Goal: Task Accomplishment & Management: Use online tool/utility

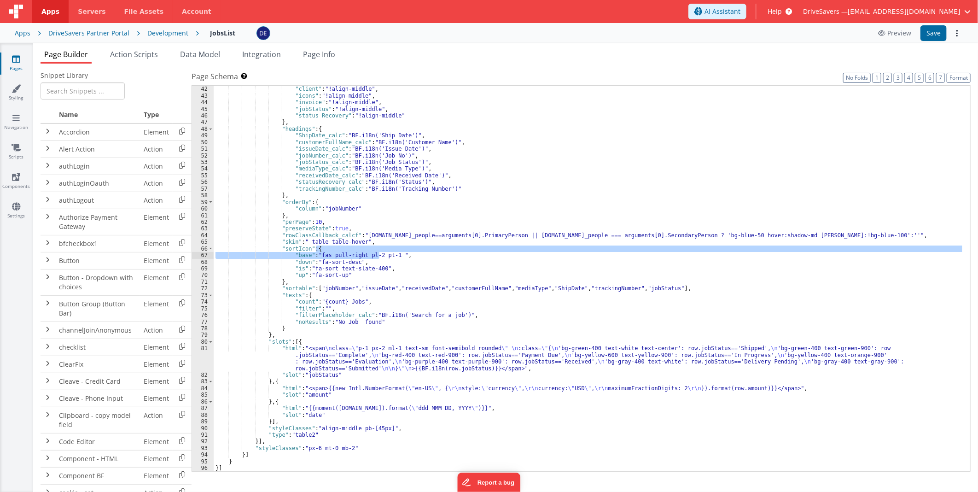
scroll to position [312, 0]
click at [293, 213] on div ""ShipDate" : "!align-middle" , "client" : "!align-middle" , "icons" : "!align-m…" at bounding box center [588, 278] width 749 height 399
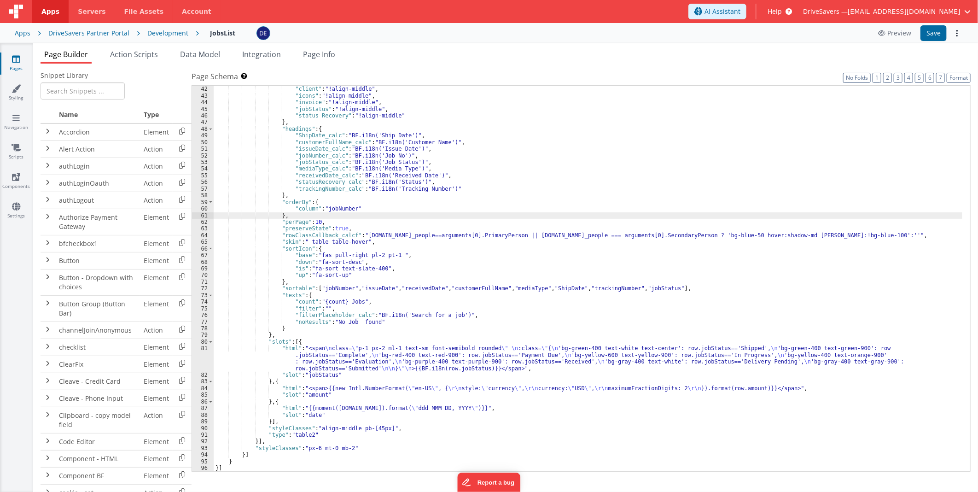
click at [180, 35] on div "Development" at bounding box center [167, 33] width 41 height 9
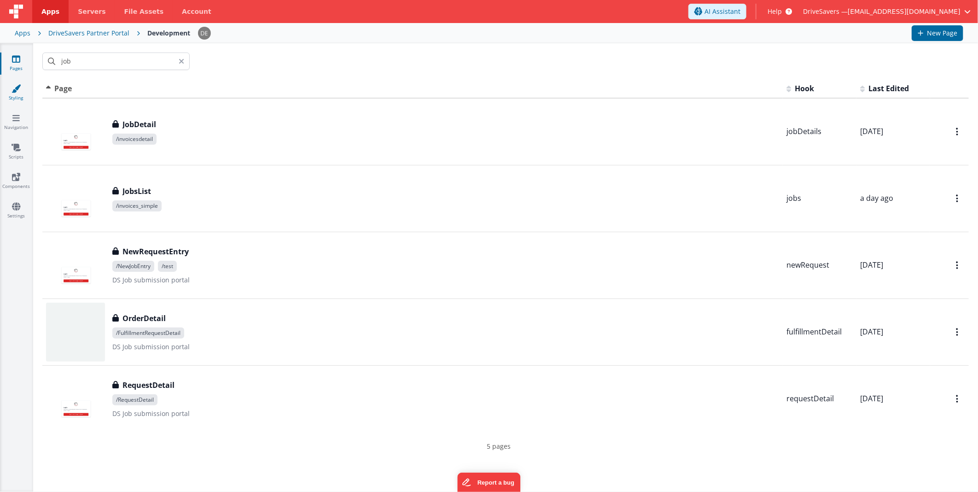
click at [19, 89] on icon at bounding box center [16, 88] width 9 height 9
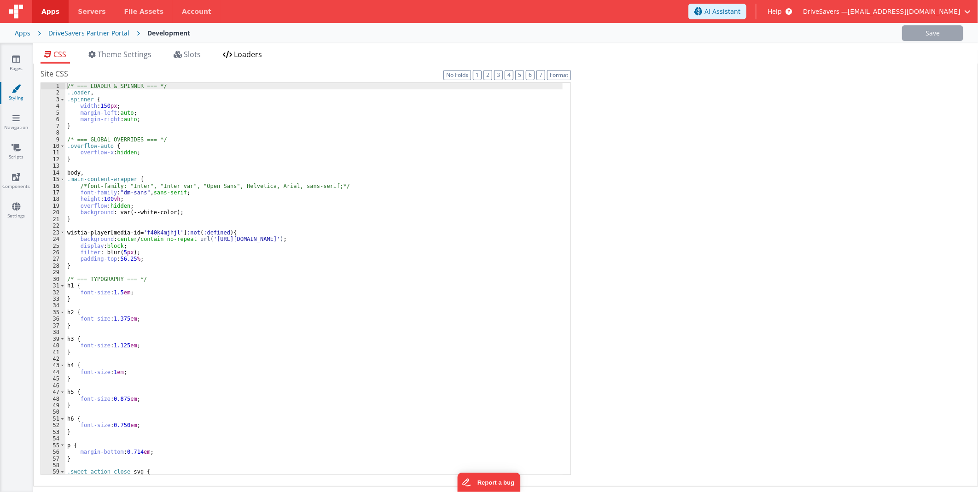
click at [240, 58] on span "Loaders" at bounding box center [248, 54] width 28 height 10
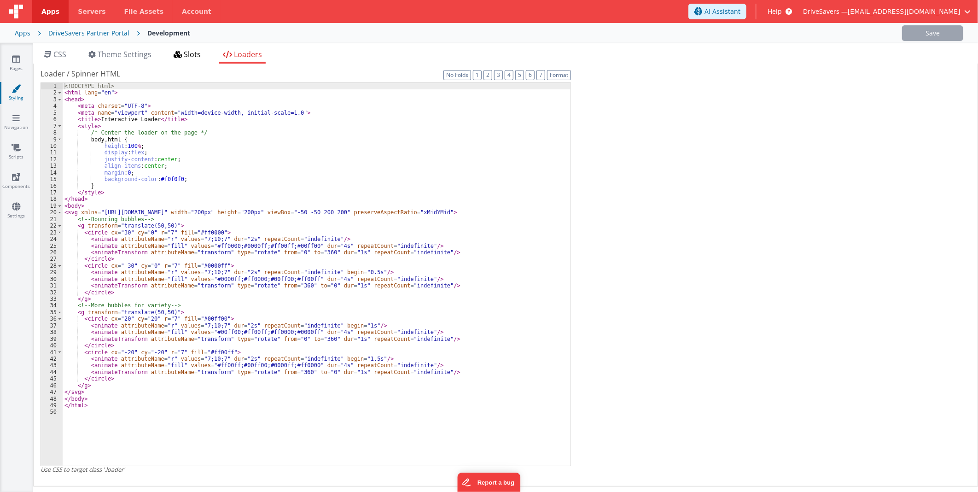
click at [201, 55] on span "Slots" at bounding box center [192, 54] width 17 height 10
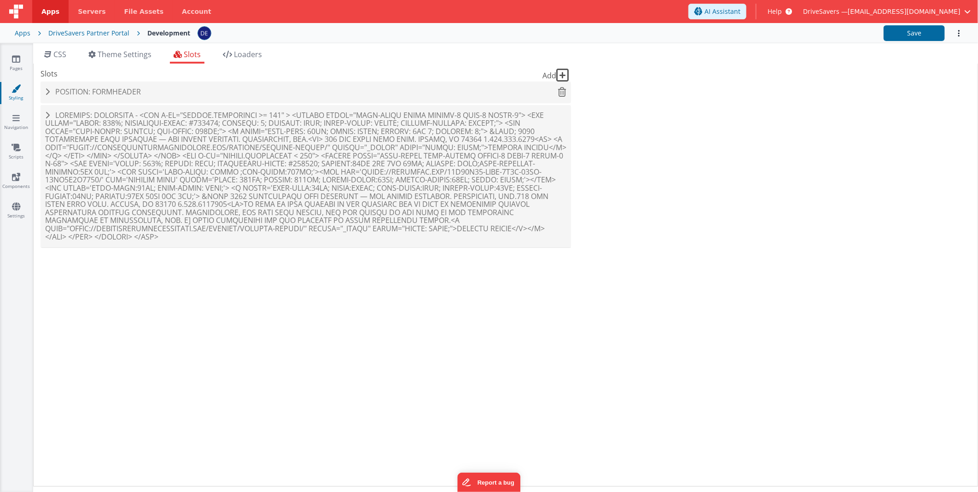
click at [200, 84] on div "Position: formHeader" at bounding box center [306, 91] width 530 height 21
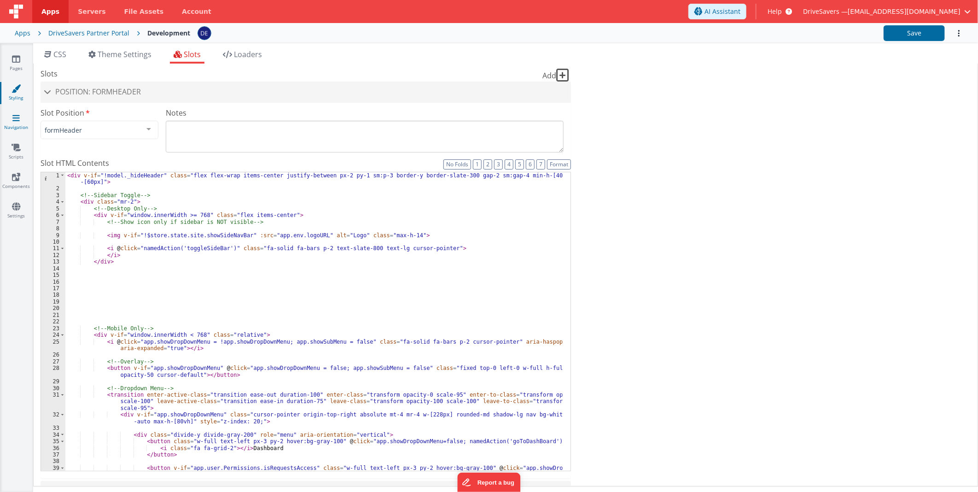
click at [15, 123] on link "Navigation" at bounding box center [16, 122] width 33 height 18
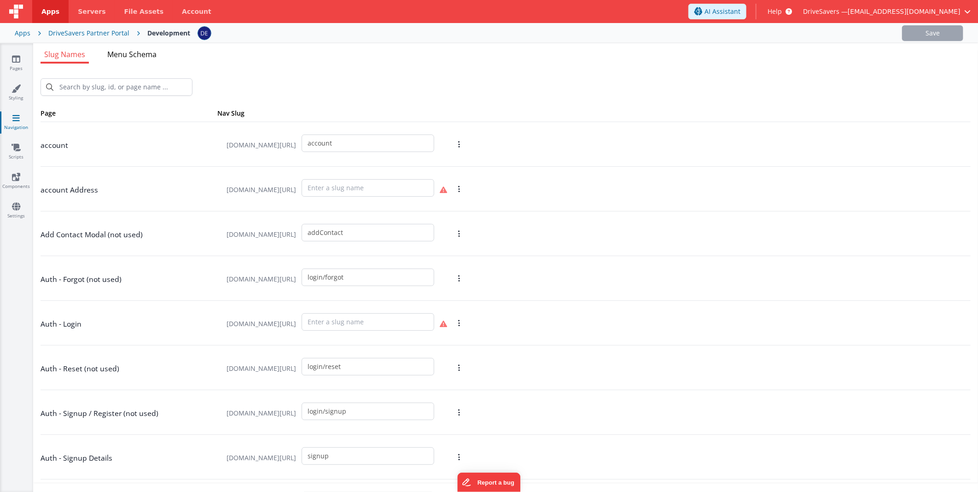
click at [140, 58] on span "Menu Schema" at bounding box center [131, 54] width 49 height 10
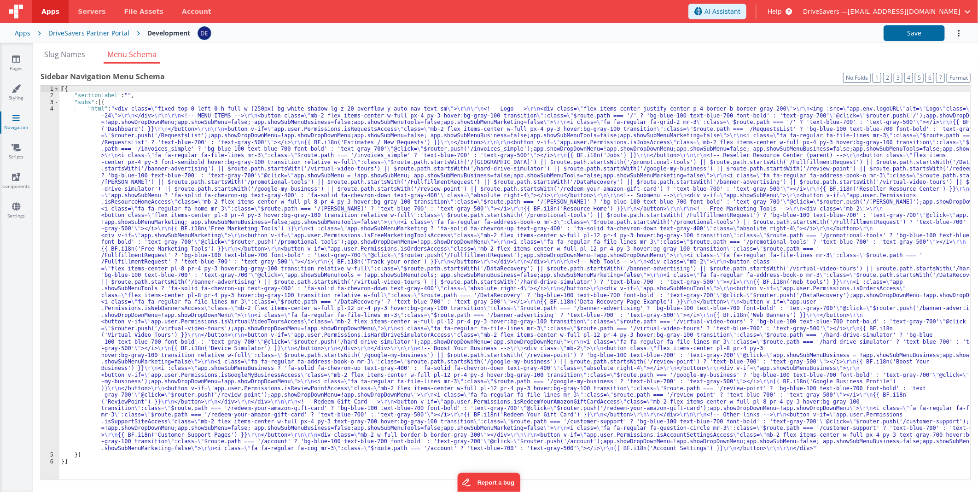
scroll to position [7, 0]
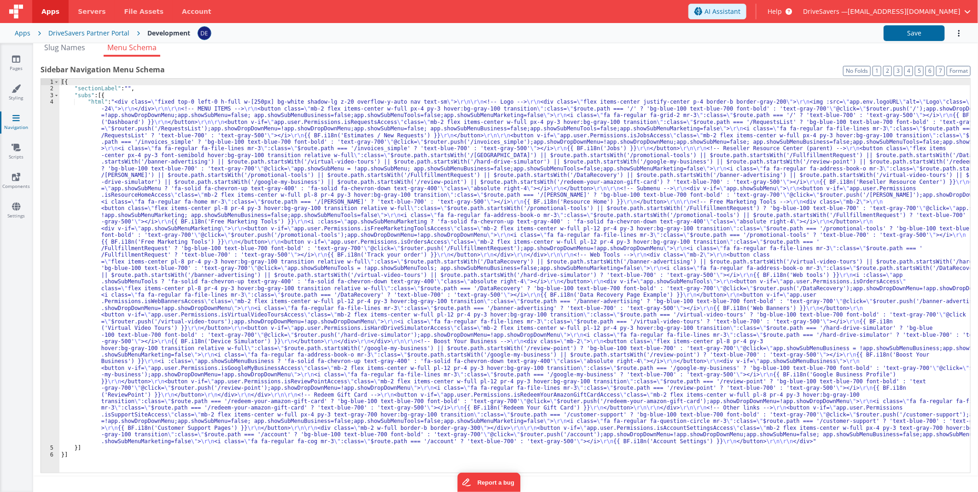
click at [248, 204] on div "[{ "sectionLabel" : "" , "subs" : [{ "html" : "<div class= \" fixed top-0 left-…" at bounding box center [514, 282] width 911 height 407
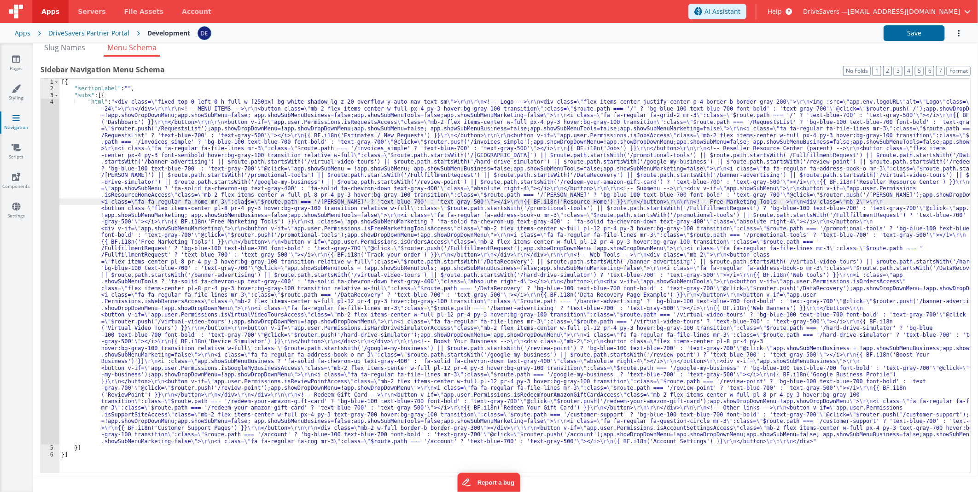
click at [47, 192] on div "4" at bounding box center [50, 272] width 18 height 346
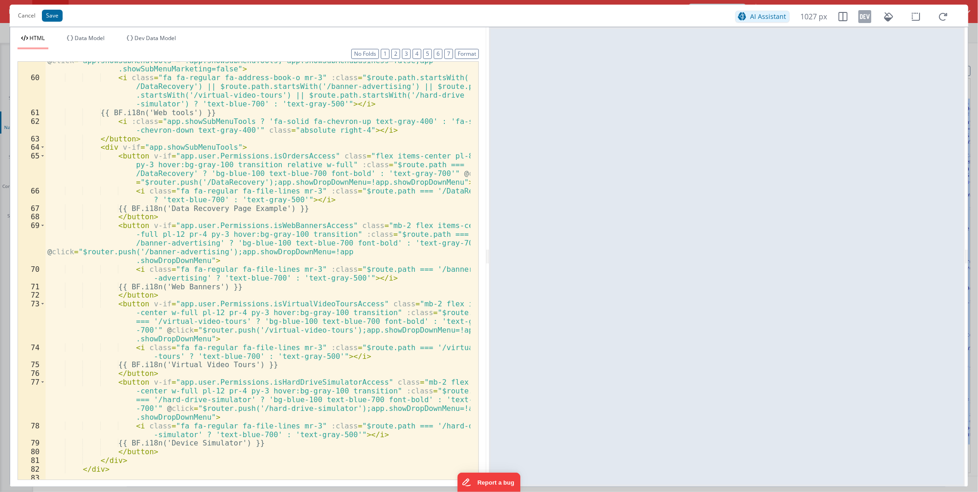
scroll to position [979, 0]
click at [312, 287] on div "< button class = "flex items-center pl-8 pr-4 py-3 hover:bg-gray-100 transition…" at bounding box center [258, 260] width 425 height 478
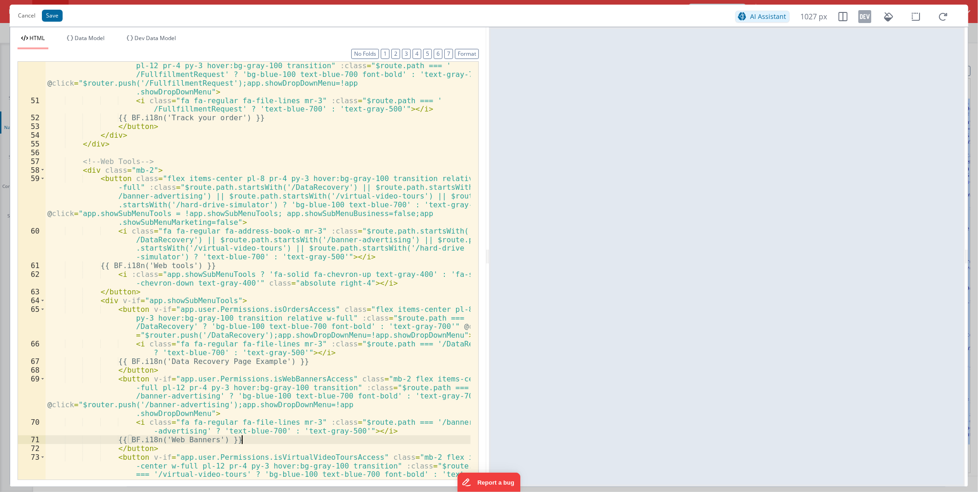
scroll to position [826, 0]
click at [144, 173] on div "< button v-if = "app.user.Permissions.isOrdersAccess" class = "mb-2 flex items-…" at bounding box center [258, 304] width 425 height 504
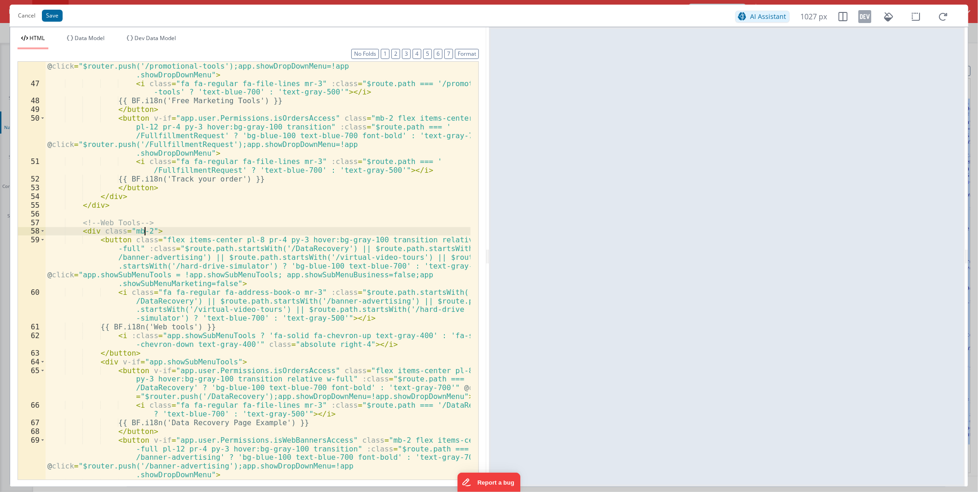
scroll to position [765, 0]
click at [112, 240] on div "< button v-if = "app.user.Permissions.isFreeMarketingToolsAccess" class = "mb-2…" at bounding box center [258, 274] width 425 height 478
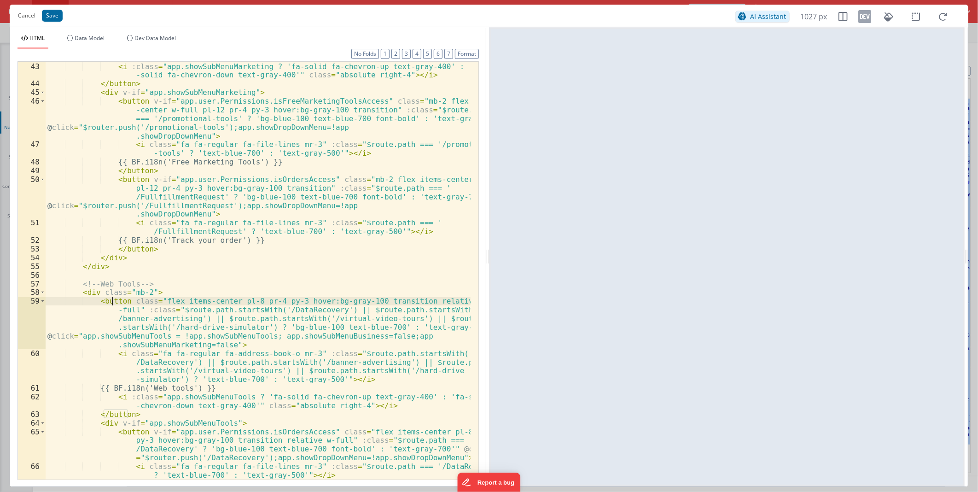
scroll to position [674, 0]
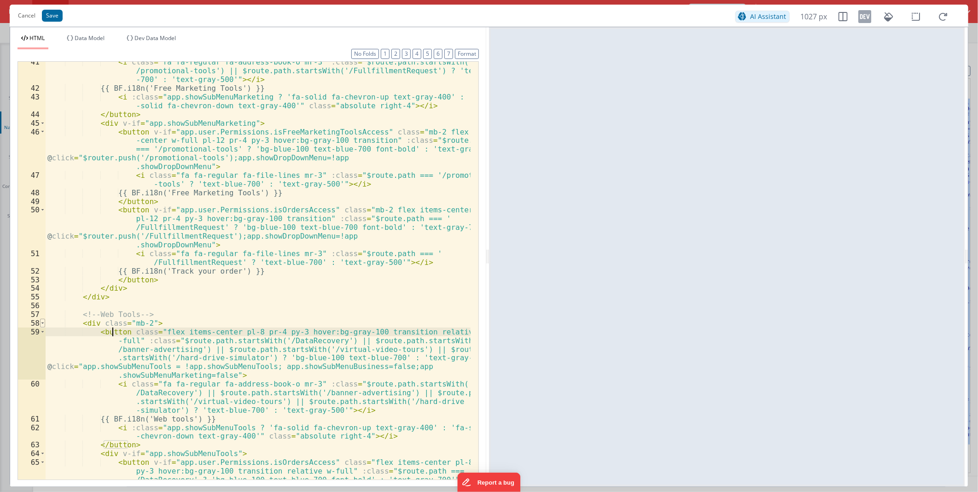
click at [43, 324] on span at bounding box center [42, 323] width 5 height 9
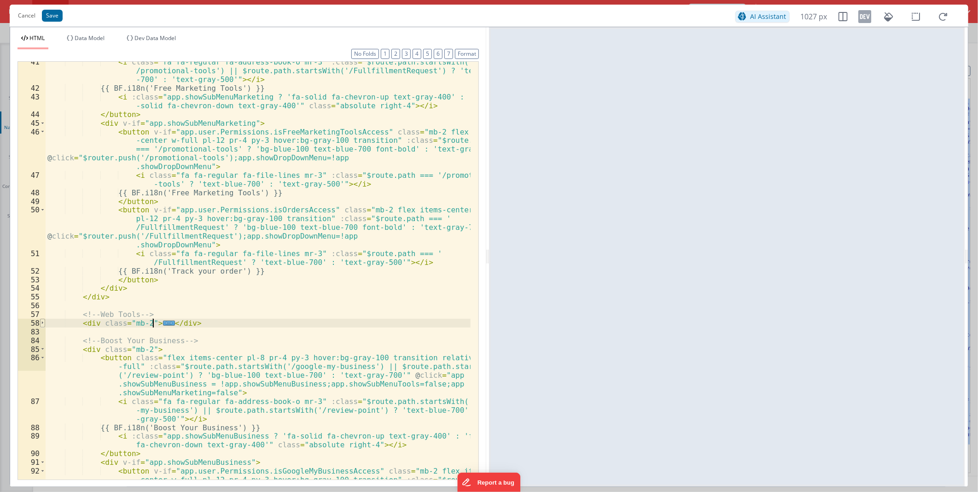
click at [43, 324] on span at bounding box center [42, 323] width 5 height 9
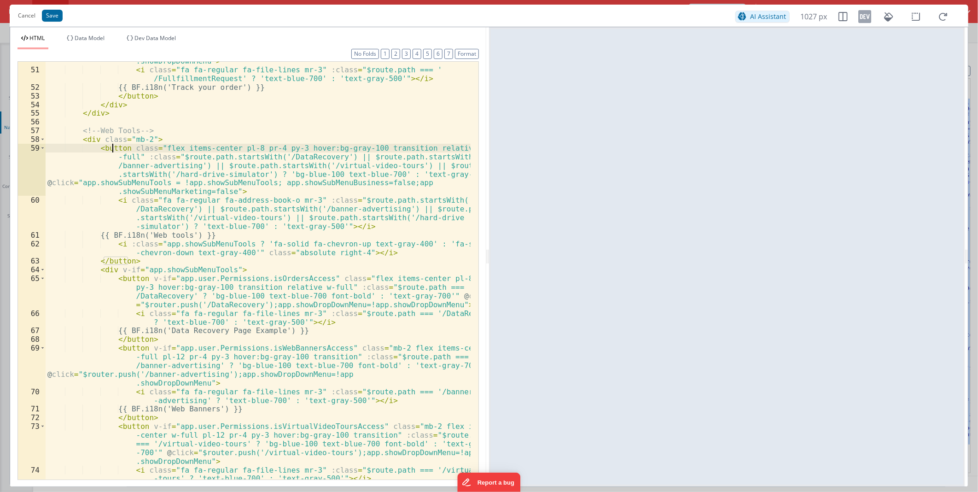
scroll to position [857, 0]
click at [203, 188] on div "< button v-if = "app.user.Permissions.isOrdersAccess" class = "mb-2 flex items-…" at bounding box center [258, 261] width 425 height 478
click at [231, 186] on div "< button v-if = "app.user.Permissions.isOrdersAccess" class = "mb-2 flex items-…" at bounding box center [258, 261] width 425 height 478
click at [203, 232] on div "< button v-if = "app.user.Permissions.isOrdersAccess" class = "mb-2 flex items-…" at bounding box center [258, 261] width 425 height 478
click at [281, 279] on div "< button v-if = "app.user.Permissions.isOrdersAccess" class = "mb-2 flex items-…" at bounding box center [258, 261] width 425 height 478
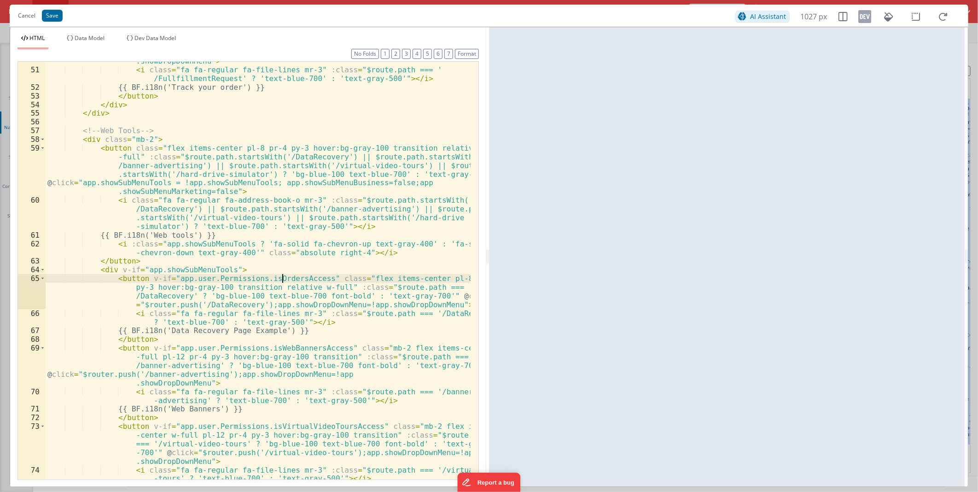
click at [281, 279] on div "< button v-if = "app.user.Permissions.isOrdersAccess" class = "mb-2 flex items-…" at bounding box center [258, 261] width 425 height 478
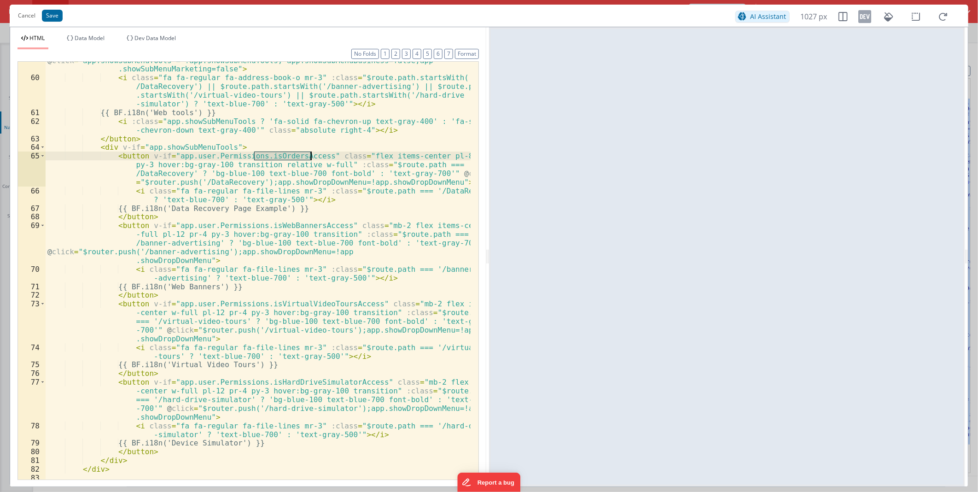
scroll to position [979, 0]
click at [430, 67] on span at bounding box center [431, 71] width 14 height 15
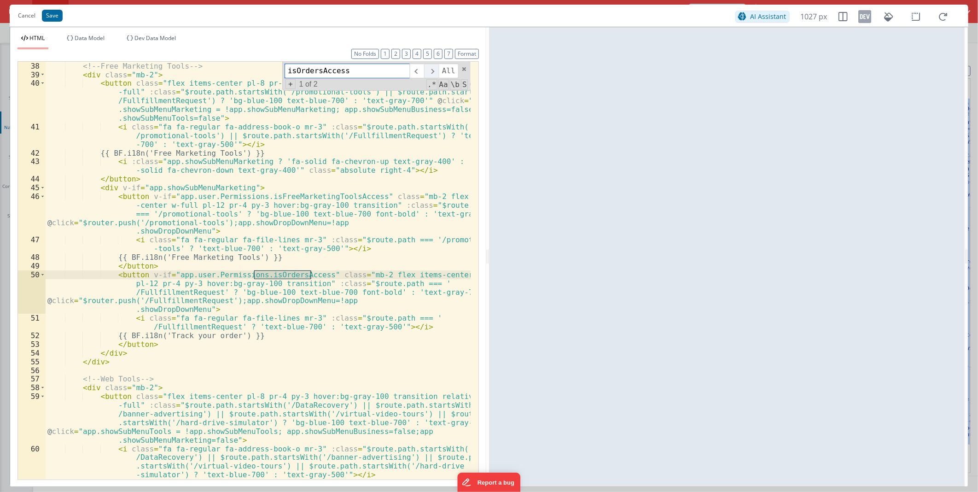
scroll to position [609, 0]
click at [416, 68] on span at bounding box center [417, 71] width 14 height 15
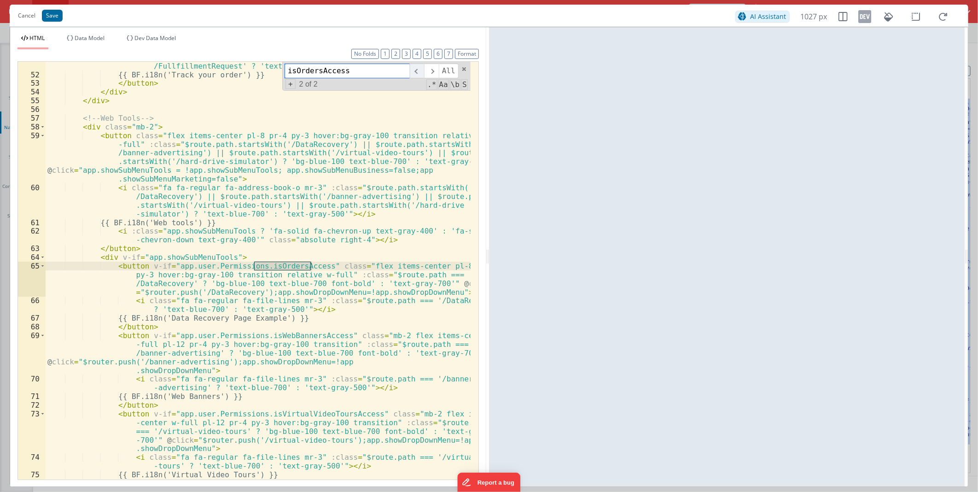
scroll to position [869, 0]
click at [280, 268] on div "< i class = "fa fa-regular fa-file-lines mr-3" :class = "$route.path === ' /Ful…" at bounding box center [258, 271] width 425 height 418
click at [280, 268] on div "< i class = "fa fa-regular fa-file-lines mr-3" :class = "$route.path === ' /Ful…" at bounding box center [258, 274] width 425 height 443
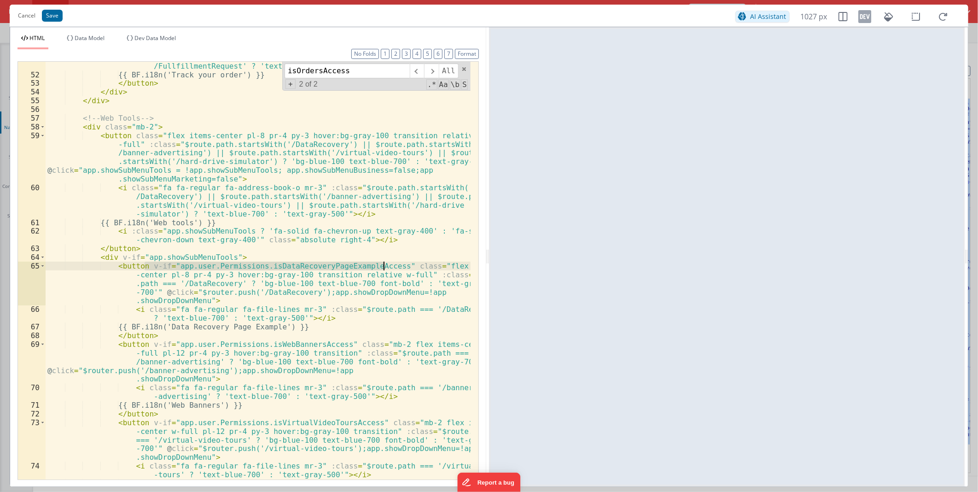
drag, startPoint x: 144, startPoint y: 265, endPoint x: 384, endPoint y: 267, distance: 240.3
click at [384, 267] on div "< i class = "fa fa-regular fa-file-lines mr-3" :class = "$route.path === ' /Ful…" at bounding box center [258, 274] width 425 height 443
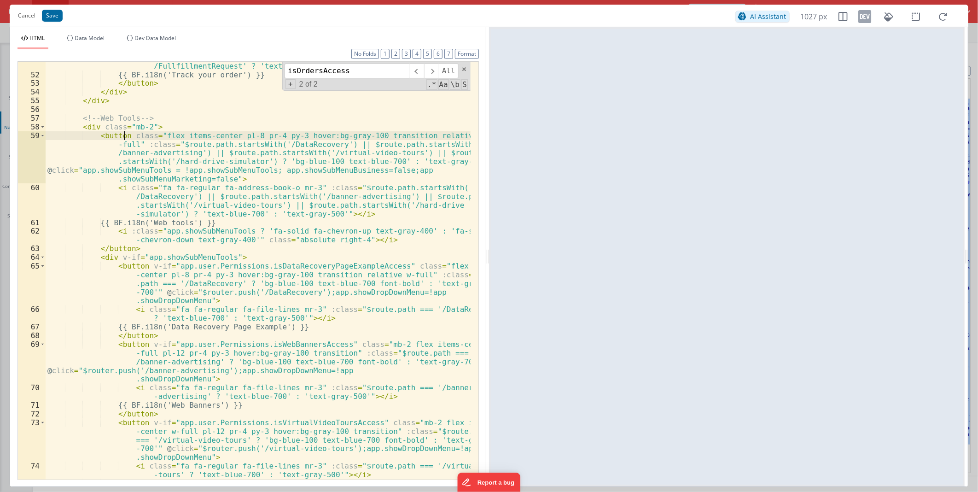
click at [124, 135] on div "< i class = "fa fa-regular fa-file-lines mr-3" :class = "$route.path === ' /Ful…" at bounding box center [258, 274] width 425 height 443
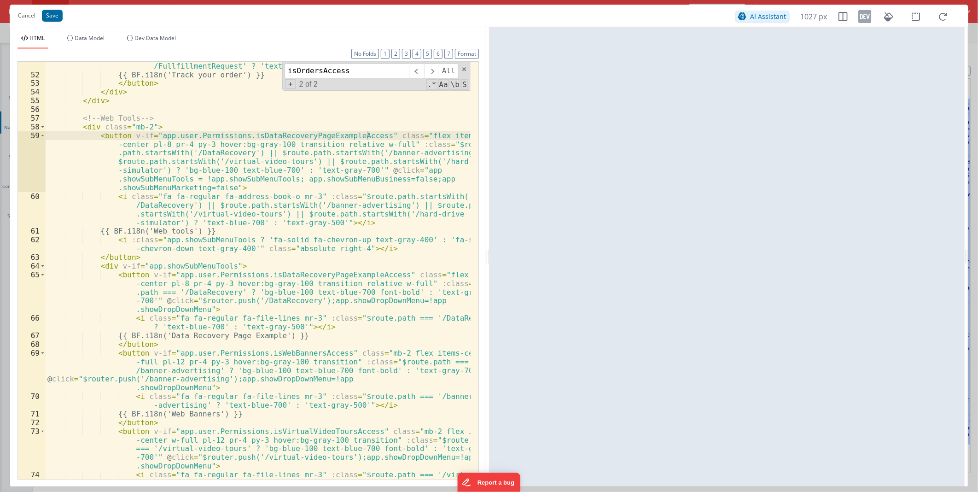
click at [325, 137] on div "< i class = "fa fa-regular fa-file-lines mr-3" :class = "$route.path === ' /Ful…" at bounding box center [258, 279] width 425 height 452
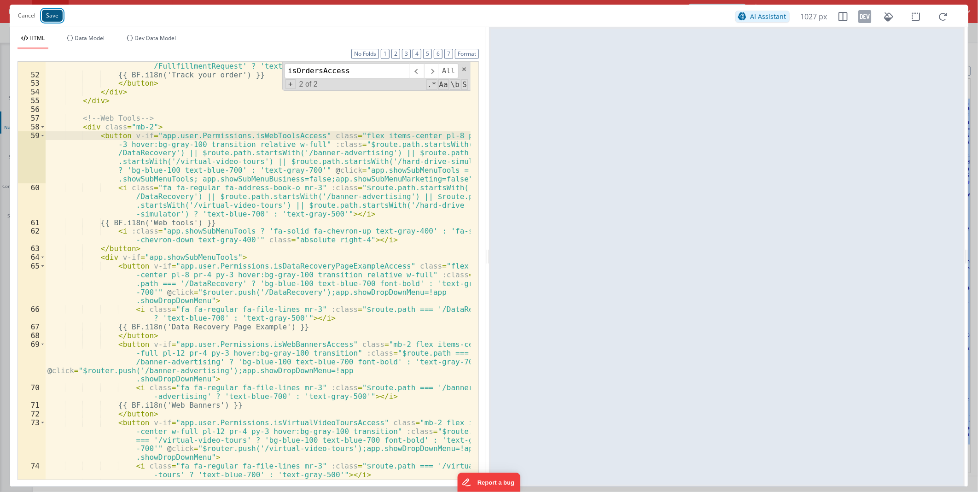
click at [46, 14] on button "Save" at bounding box center [52, 16] width 21 height 12
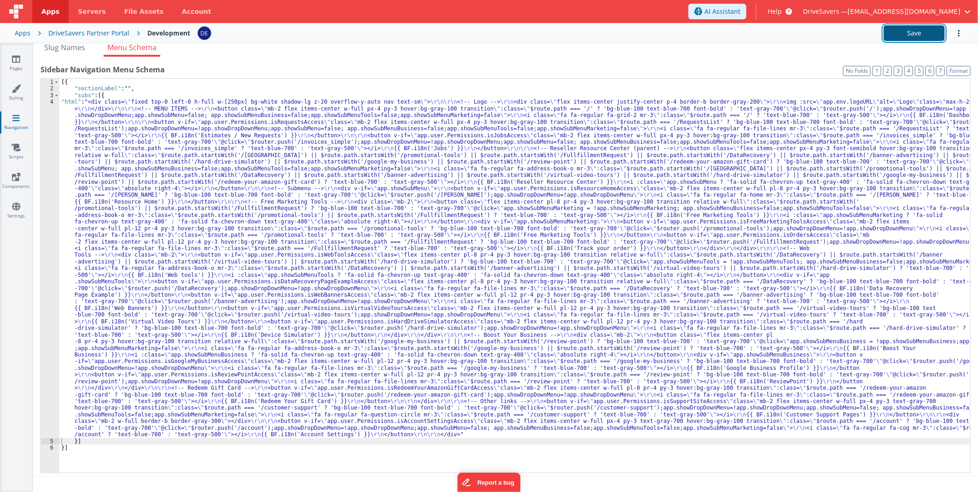
click at [923, 29] on button "Save" at bounding box center [914, 33] width 61 height 16
click at [551, 57] on div "New Slug Page Nav Slug account [DOMAIN_NAME][URL] account account Address [DOMA…" at bounding box center [505, 274] width 945 height 434
click at [28, 62] on link "Pages" at bounding box center [16, 63] width 33 height 18
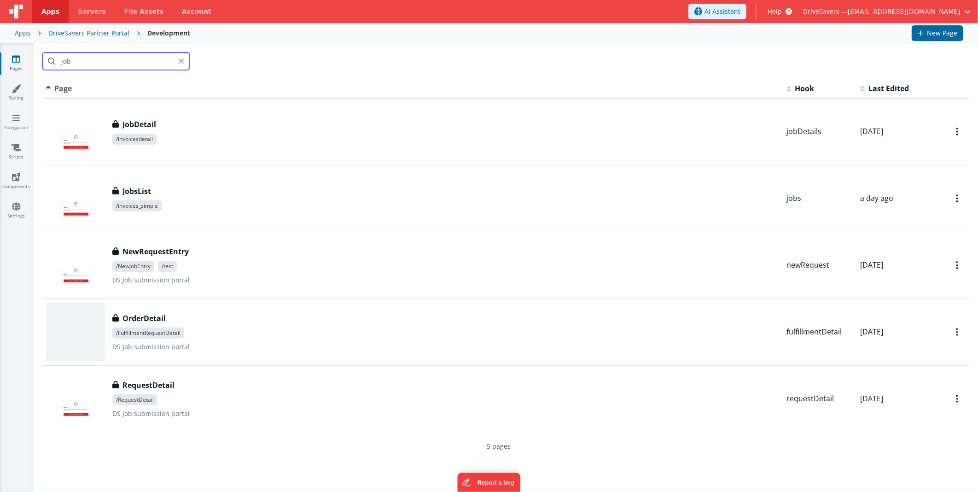
click at [107, 57] on input "job" at bounding box center [115, 60] width 147 height 17
click at [95, 58] on input "job" at bounding box center [115, 60] width 147 height 17
drag, startPoint x: 98, startPoint y: 58, endPoint x: 0, endPoint y: 52, distance: 98.2
click at [0, 52] on html "Apps Servers File Assets Account Some FUTURE Slot AI Assistant Help DriveSavers…" at bounding box center [489, 246] width 978 height 492
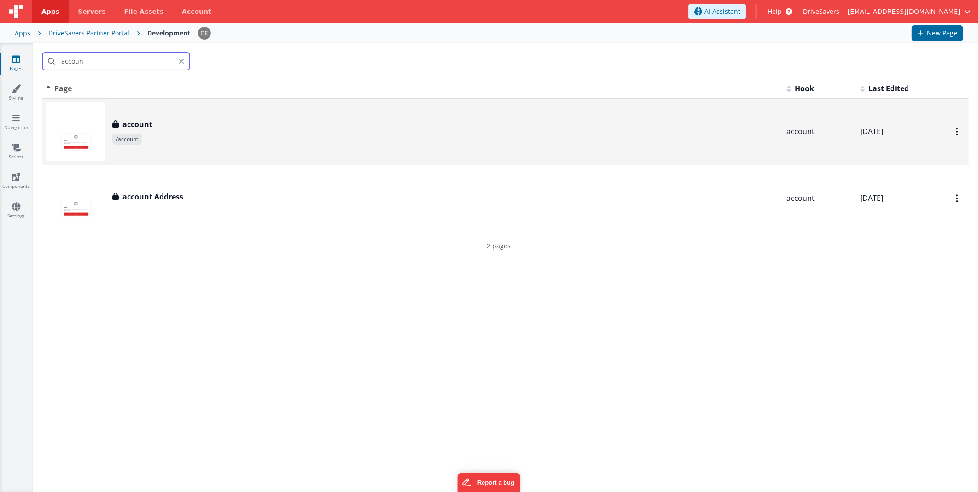
type input "accoun"
click at [174, 115] on div "account account /account" at bounding box center [412, 131] width 733 height 59
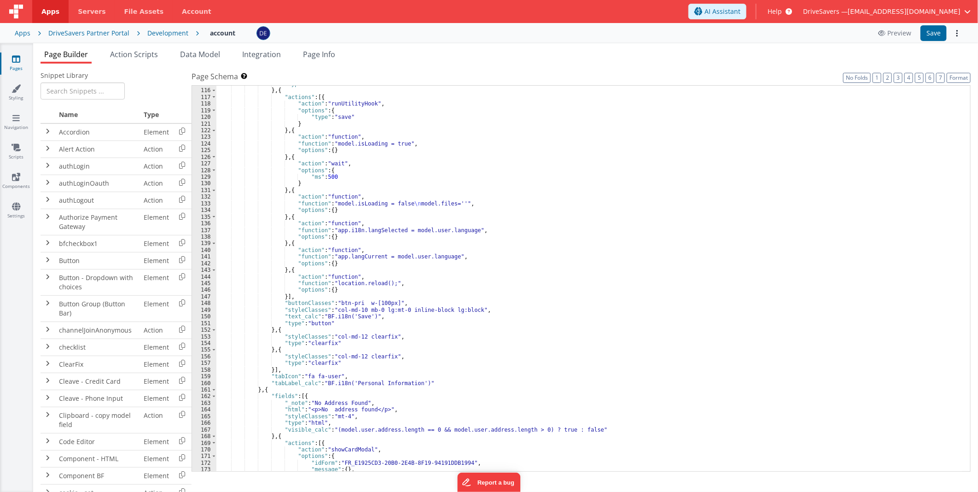
scroll to position [797, 0]
click at [733, 233] on div ""type" : "html" } , { "actions" : [{ "action" : "runUtilityHook" , "options" : …" at bounding box center [589, 280] width 746 height 399
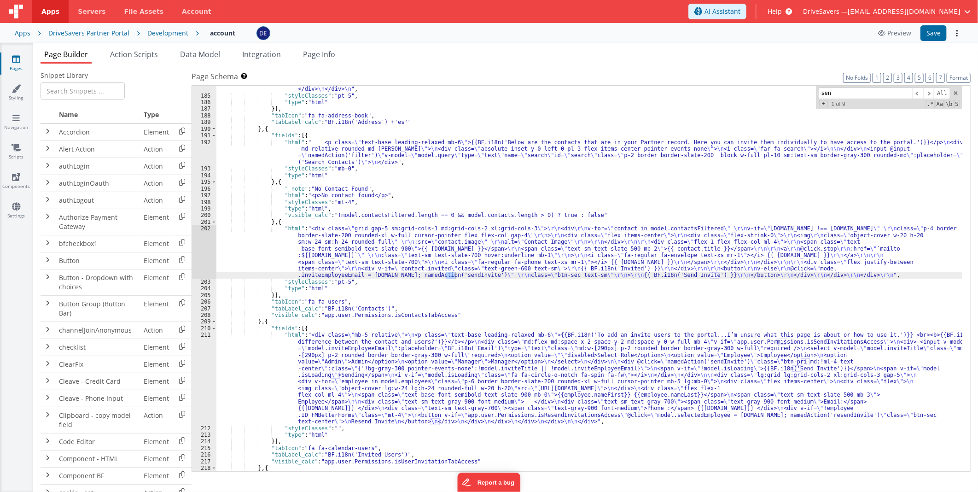
scroll to position [1283, 0]
type input "send in"
click at [925, 90] on span at bounding box center [928, 93] width 11 height 12
click at [342, 381] on div ""html" : "<div class= \" grid grid-cols-1 sm:grid-cols-2 lg:grid-cols-3 gap-6 \…" at bounding box center [589, 268] width 746 height 432
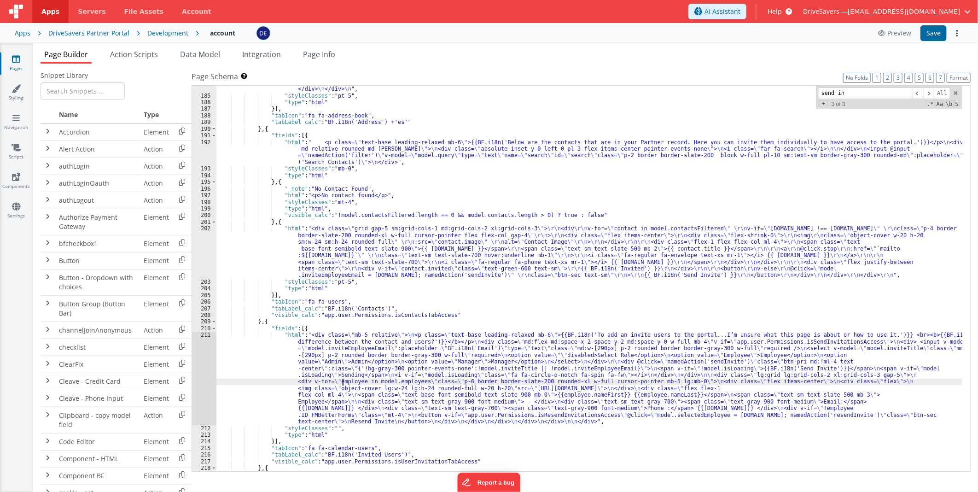
click at [192, 365] on div "211" at bounding box center [204, 377] width 24 height 93
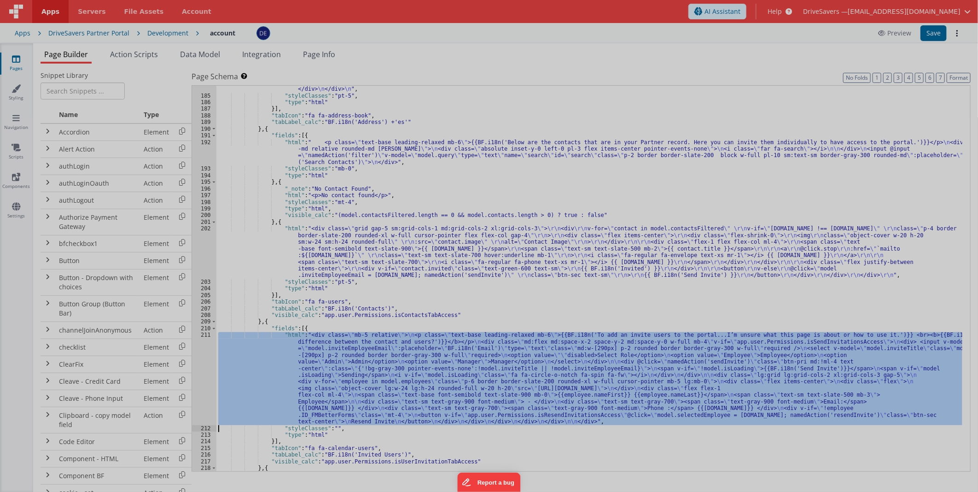
click at [199, 364] on div "< div class = "mb-5 relative" > < p class = "text-base leading-relaxed mb-6" > …" at bounding box center [255, 273] width 429 height 443
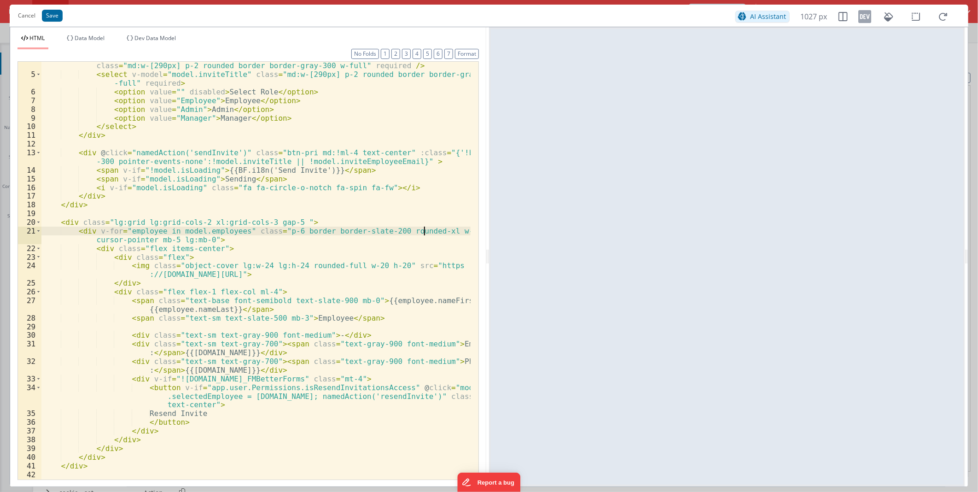
scroll to position [61, 0]
click at [328, 327] on div "< div > < input v-model = "model.inviteEmployeeEmail" :placeholder = "BF.i18n('…" at bounding box center [255, 273] width 429 height 443
click at [304, 283] on div "< div > < input v-model = "model.inviteEmployeeEmail" :placeholder = "BF.i18n('…" at bounding box center [255, 273] width 429 height 443
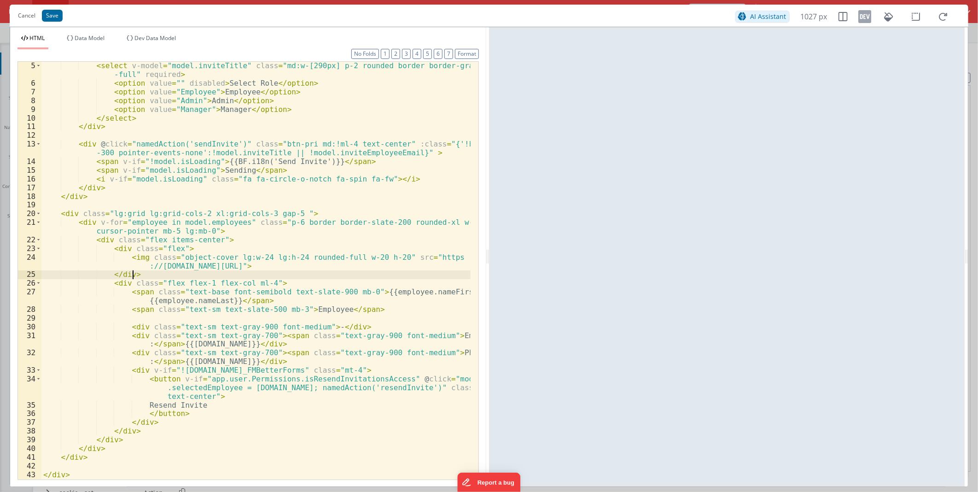
scroll to position [70, 0]
click at [246, 374] on div "< select v-model = "model.inviteTitle" class = "md:w-[290px] p-2 rounded border…" at bounding box center [255, 282] width 429 height 443
click at [233, 370] on div "< select v-model = "model.inviteTitle" class = "md:w-[290px] p-2 rounded border…" at bounding box center [255, 282] width 429 height 443
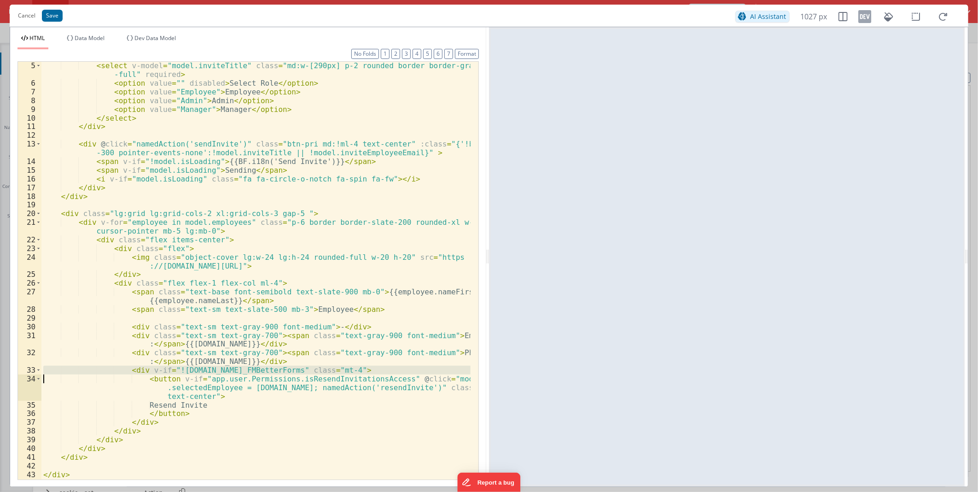
click at [222, 368] on div "< select v-model = "model.inviteTitle" class = "md:w-[290px] p-2 rounded border…" at bounding box center [255, 271] width 429 height 418
click at [222, 368] on div "< select v-model = "model.inviteTitle" class = "md:w-[290px] p-2 rounded border…" at bounding box center [255, 282] width 429 height 443
click at [18, 15] on button "Cancel" at bounding box center [26, 15] width 27 height 13
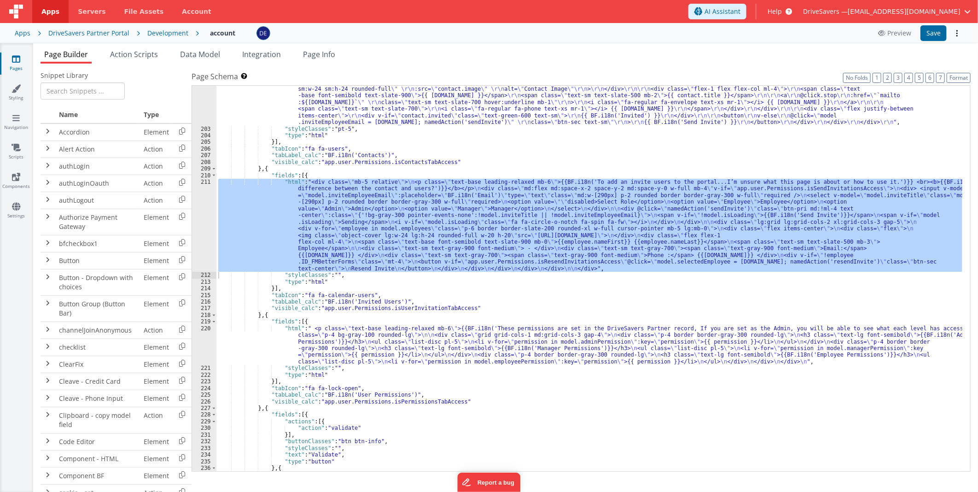
scroll to position [1436, 0]
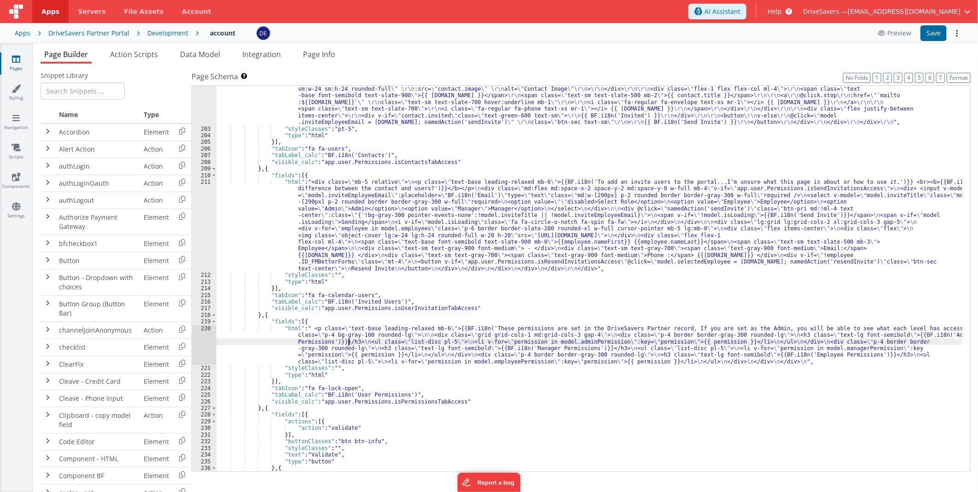
click at [348, 341] on div ""html" : "<div class= \" grid gap-5 sm:grid-cols-1 md:grid-cols-2 xl:grid-cols-…" at bounding box center [589, 295] width 746 height 446
click at [329, 302] on div ""html" : "<div class= \" grid gap-5 sm:grid-cols-1 md:grid-cols-2 xl:grid-cols-…" at bounding box center [589, 295] width 746 height 446
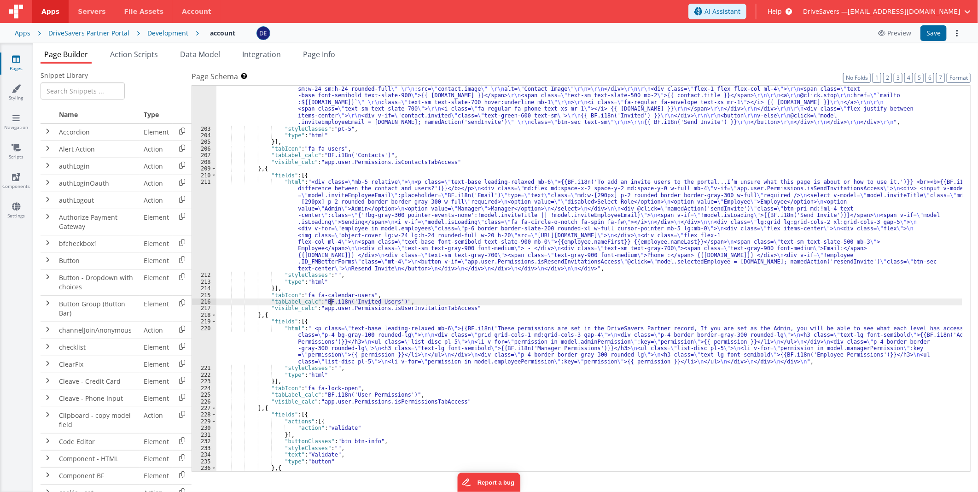
click at [439, 309] on div ""html" : "<div class= \" grid gap-5 sm:grid-cols-1 md:grid-cols-2 xl:grid-cols-…" at bounding box center [589, 295] width 746 height 446
click at [392, 310] on div ""html" : "<div class= \" grid gap-5 sm:grid-cols-1 md:grid-cols-2 xl:grid-cols-…" at bounding box center [589, 278] width 746 height 385
click at [327, 309] on div ""html" : "<div class= \" grid gap-5 sm:grid-cols-1 md:grid-cols-2 xl:grid-cols-…" at bounding box center [589, 295] width 746 height 446
drag, startPoint x: 327, startPoint y: 309, endPoint x: 337, endPoint y: 308, distance: 10.6
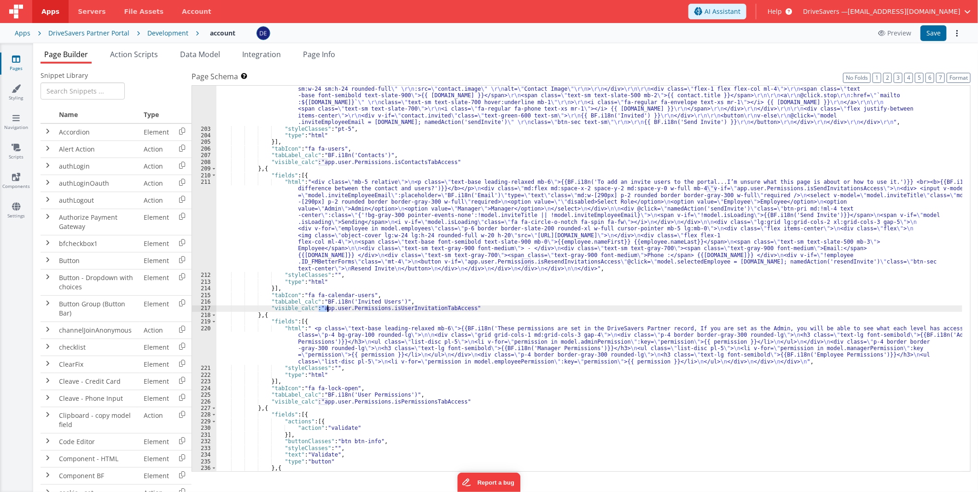
click at [337, 308] on div ""html" : "<div class= \" grid gap-5 sm:grid-cols-1 md:grid-cols-2 xl:grid-cols-…" at bounding box center [589, 295] width 746 height 446
click at [335, 308] on div ""html" : "<div class= \" grid gap-5 sm:grid-cols-1 md:grid-cols-2 xl:grid-cols-…" at bounding box center [589, 278] width 746 height 385
click at [322, 308] on div ""html" : "<div class= \" grid gap-5 sm:grid-cols-1 md:grid-cols-2 xl:grid-cols-…" at bounding box center [589, 295] width 746 height 446
drag, startPoint x: 322, startPoint y: 308, endPoint x: 404, endPoint y: 308, distance: 82.0
click at [404, 308] on div ""html" : "<div class= \" grid gap-5 sm:grid-cols-1 md:grid-cols-2 xl:grid-cols-…" at bounding box center [589, 295] width 746 height 446
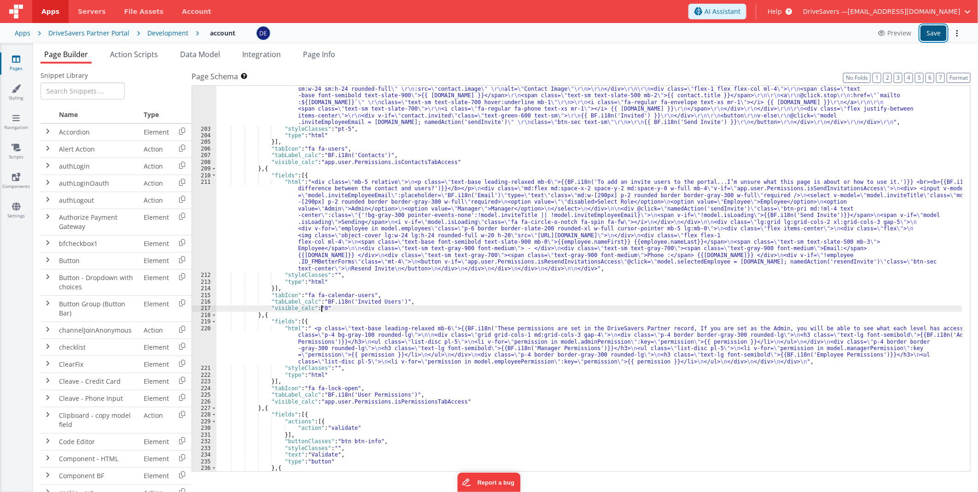
click at [932, 34] on button "Save" at bounding box center [933, 33] width 26 height 16
click at [549, 248] on div ""html" : "<div class= \" grid gap-5 sm:grid-cols-1 md:grid-cols-2 xl:grid-cols-…" at bounding box center [589, 295] width 746 height 446
click at [597, 239] on div ""html" : "<div class= \" grid gap-5 sm:grid-cols-1 md:grid-cols-2 xl:grid-cols-…" at bounding box center [589, 295] width 746 height 446
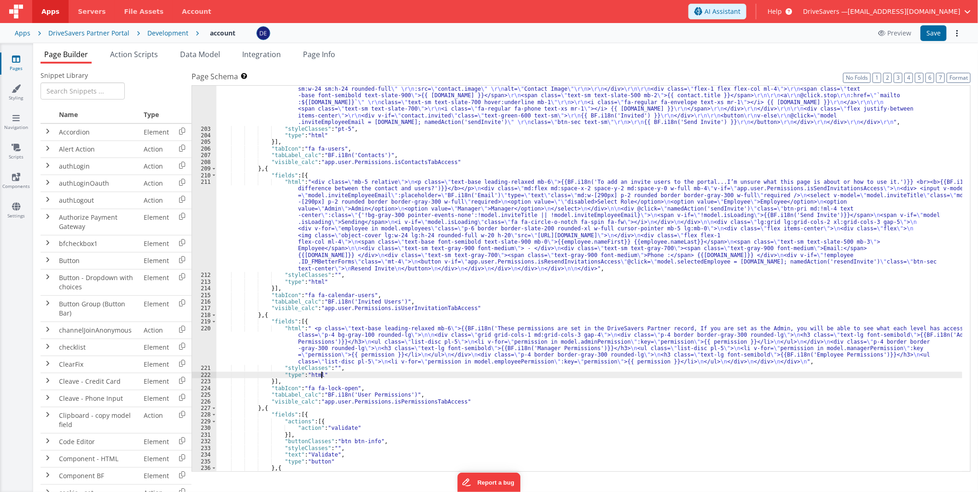
click at [710, 374] on div ""html" : "<div class= \" grid gap-5 sm:grid-cols-1 md:grid-cols-2 xl:grid-cols-…" at bounding box center [589, 295] width 746 height 446
click at [470, 370] on div ""html" : "<div class= \" grid gap-5 sm:grid-cols-1 md:grid-cols-2 xl:grid-cols-…" at bounding box center [589, 295] width 746 height 446
click at [269, 167] on div ""html" : "<div class= \" grid gap-5 sm:grid-cols-1 md:grid-cols-2 xl:grid-cols-…" at bounding box center [589, 295] width 746 height 446
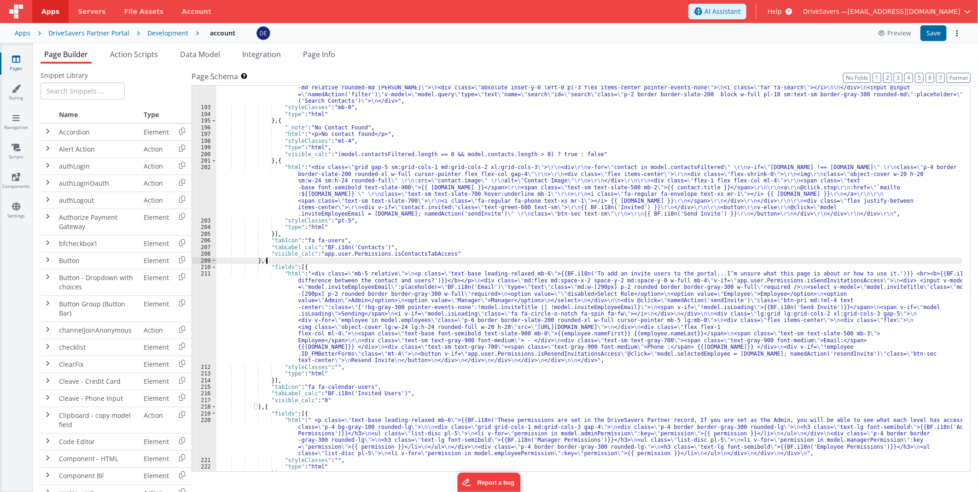
scroll to position [1345, 0]
click at [484, 205] on div ""html" : " <p class= \" text-base leading-relaxed mb-6 \" >{{BF.i18n('Below are…" at bounding box center [589, 287] width 746 height 419
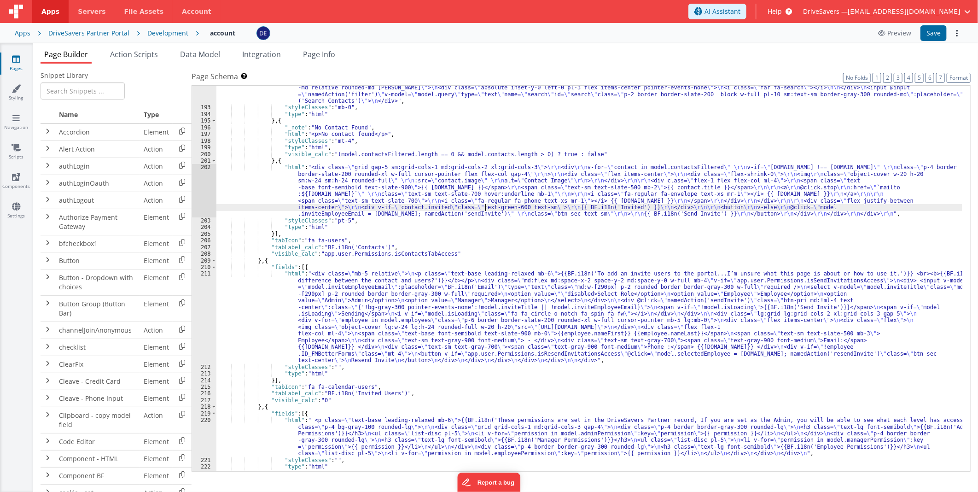
click at [204, 193] on div "202" at bounding box center [204, 190] width 24 height 53
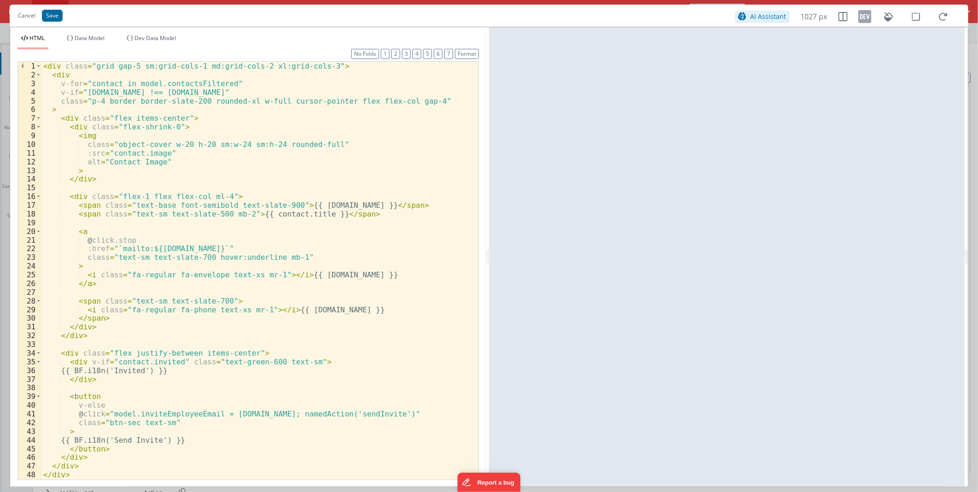
scroll to position [0, 0]
click at [29, 16] on button "Cancel" at bounding box center [26, 15] width 27 height 13
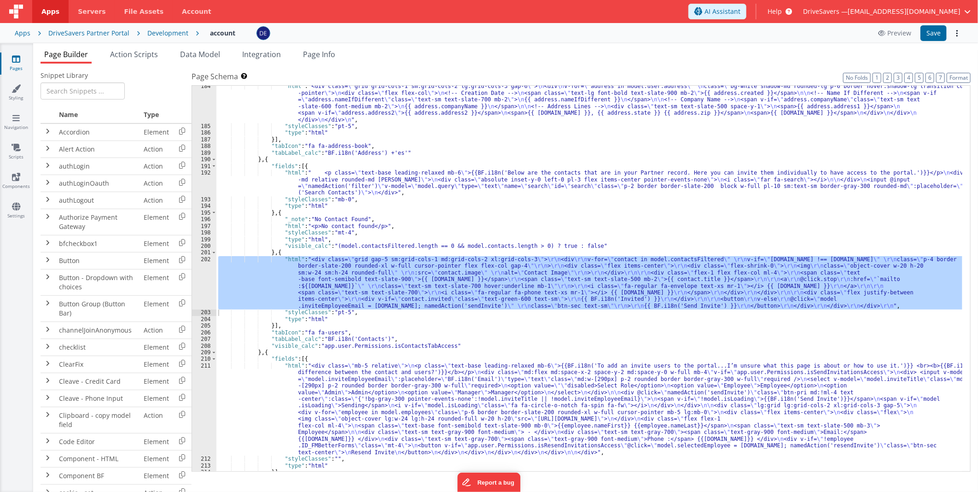
scroll to position [1253, 0]
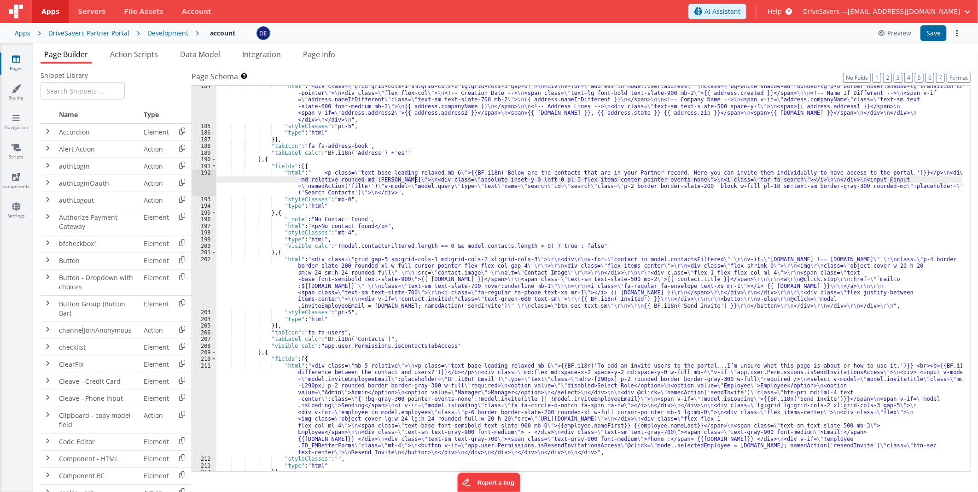
click at [416, 182] on div ""html" : "<div class= \" grid grid-cols-1 sm:grid-cols-2 lg:grid-cols-3 gap-6 \…" at bounding box center [589, 299] width 746 height 432
click at [918, 93] on span at bounding box center [917, 93] width 11 height 12
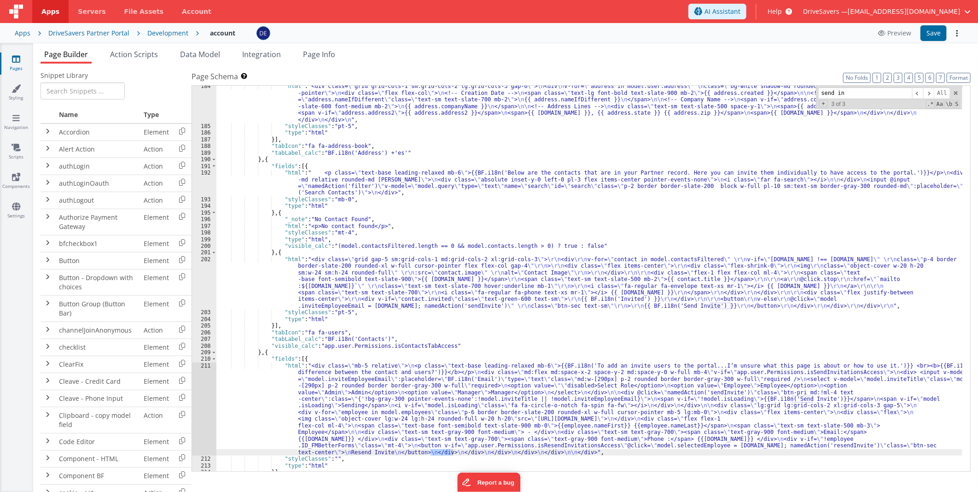
click at [378, 380] on div ""html" : "<div class= \" grid grid-cols-1 sm:grid-cols-2 lg:grid-cols-3 gap-6 \…" at bounding box center [589, 299] width 746 height 432
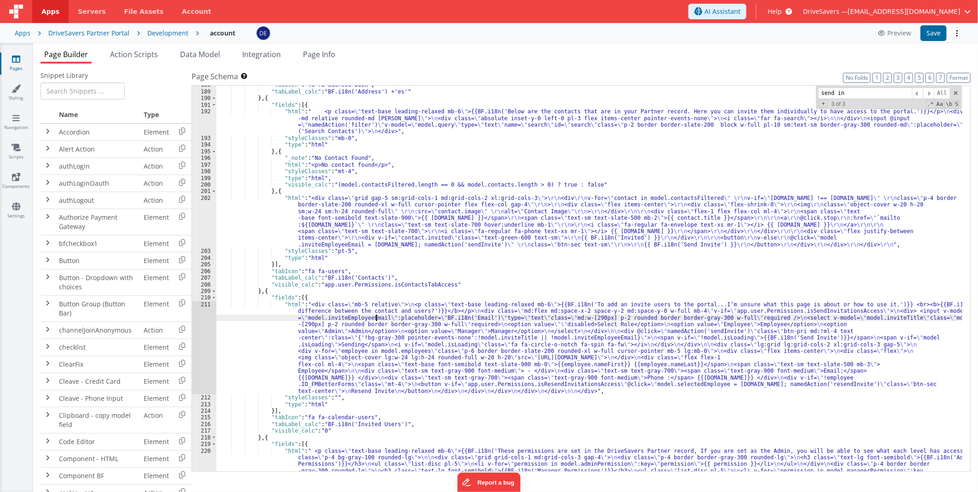
click at [205, 338] on div "211" at bounding box center [204, 347] width 24 height 93
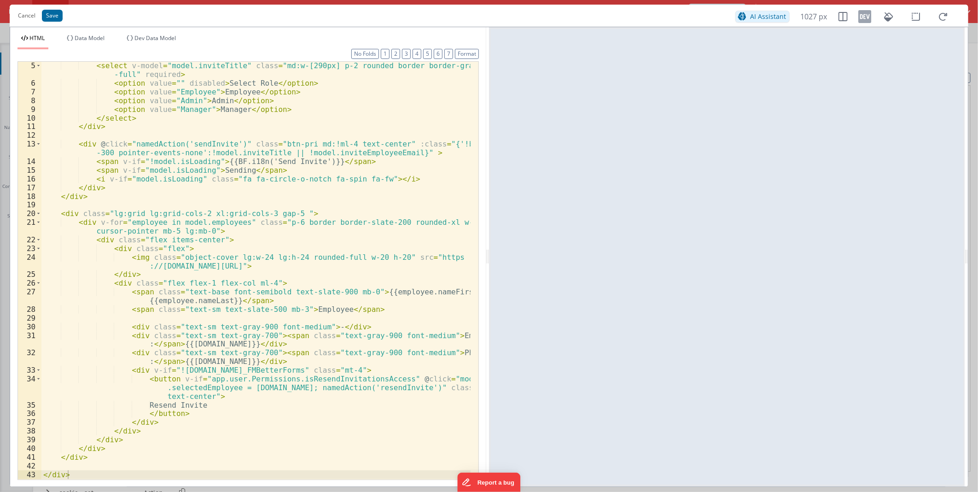
scroll to position [70, 0]
click at [285, 310] on div "< select v-model = "model.inviteTitle" class = "md:w-[290px] p-2 rounded border…" at bounding box center [255, 282] width 429 height 443
click at [148, 384] on div "< select v-model = "model.inviteTitle" class = "md:w-[290px] p-2 rounded border…" at bounding box center [255, 282] width 429 height 443
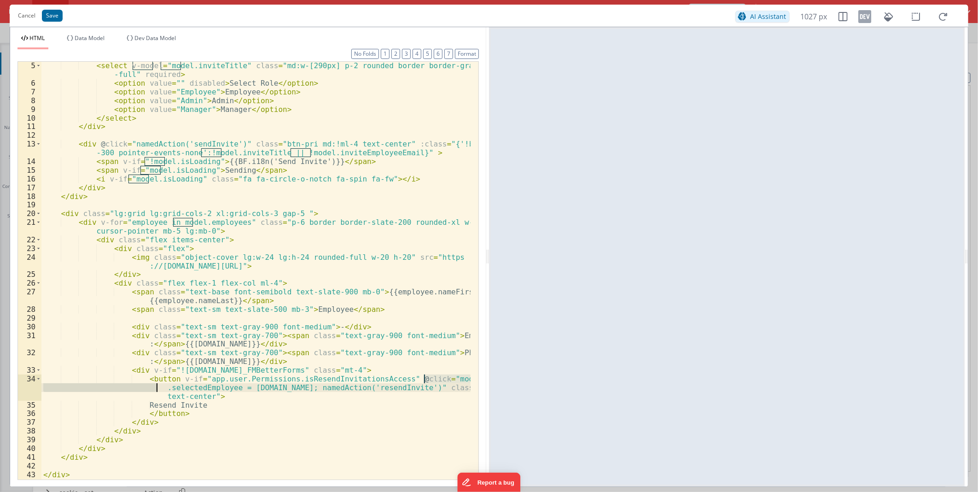
click at [150, 378] on div "< select v-model = "model.inviteTitle" class = "md:w-[290px] p-2 rounded border…" at bounding box center [255, 282] width 429 height 443
click at [316, 298] on div "< select v-model = "model.inviteTitle" class = "md:w-[290px] p-2 rounded border…" at bounding box center [255, 282] width 429 height 443
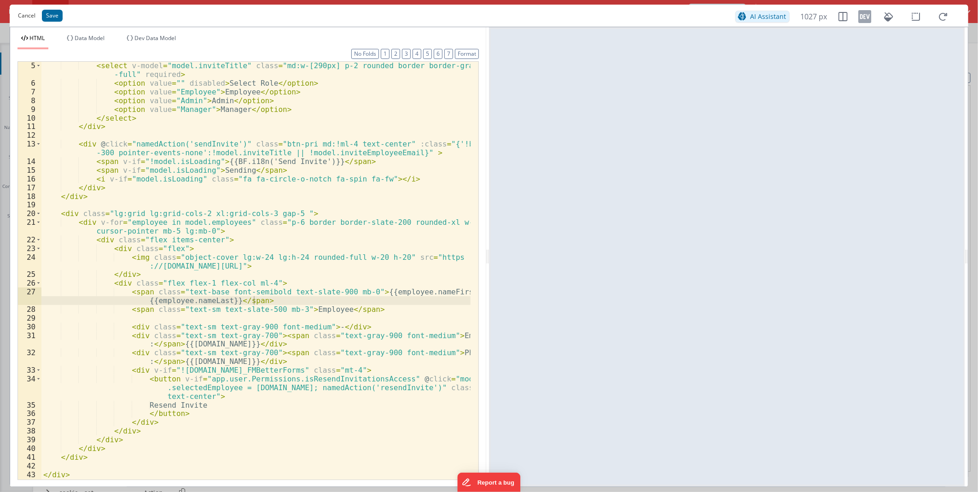
click at [29, 19] on button "Cancel" at bounding box center [26, 15] width 27 height 13
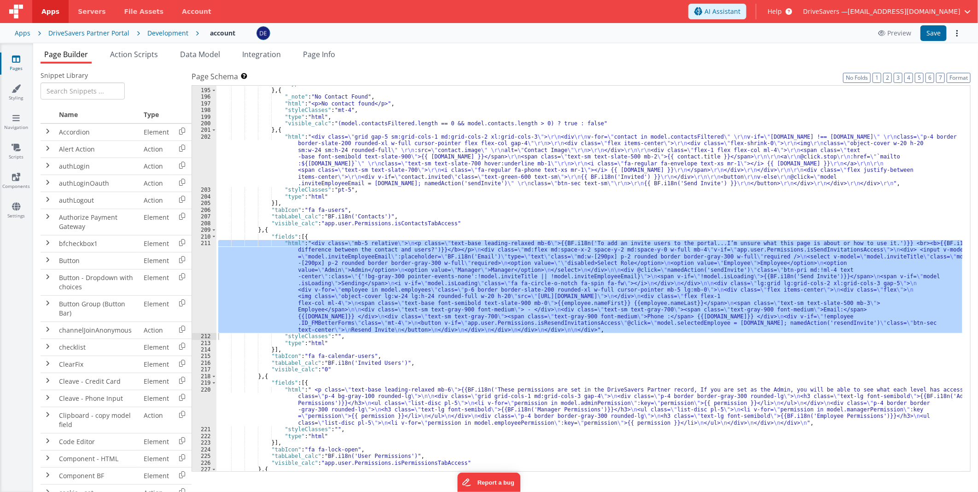
scroll to position [1375, 0]
click at [206, 268] on div "211" at bounding box center [204, 286] width 24 height 93
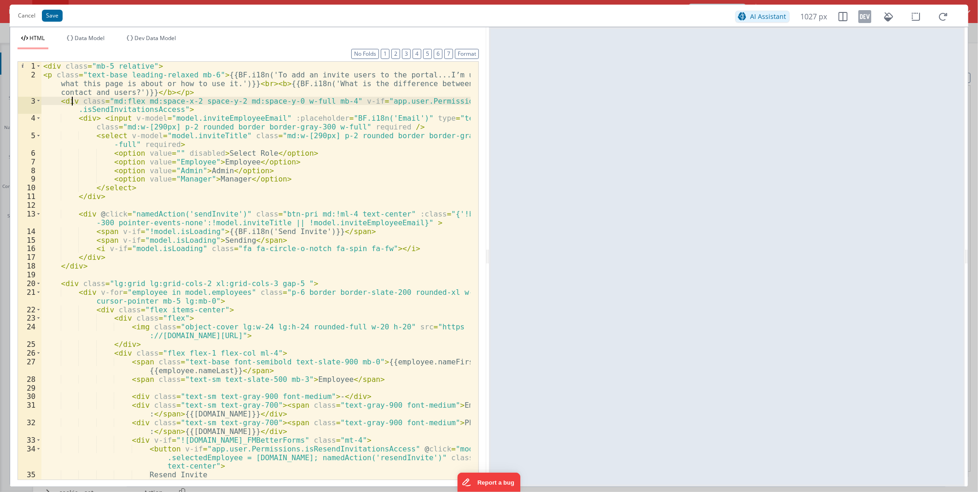
click at [70, 100] on div "< div class = "mb-5 relative" > < p class = "text-base leading-relaxed mb-6" > …" at bounding box center [255, 279] width 429 height 435
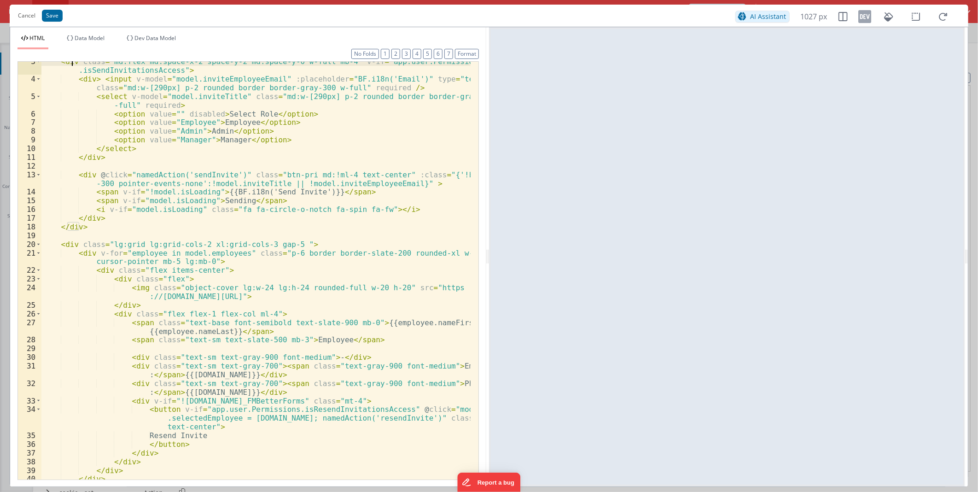
scroll to position [0, 0]
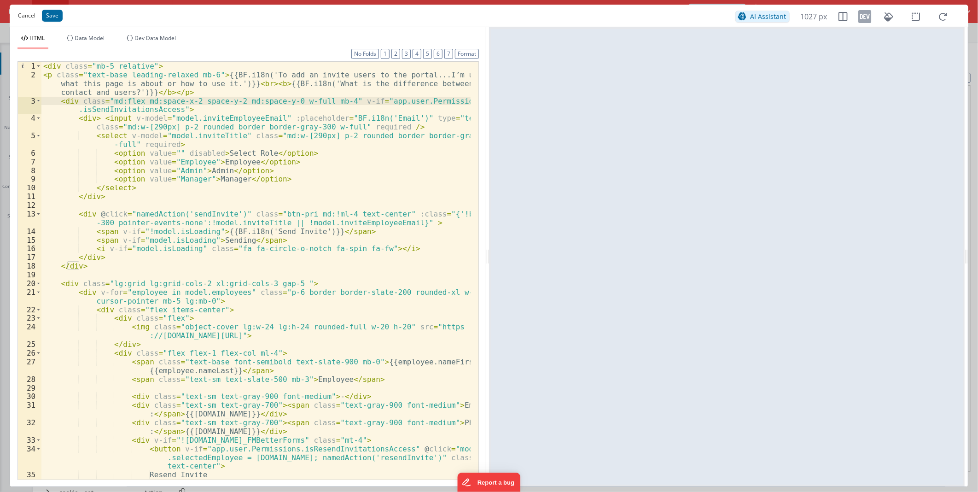
click at [25, 15] on button "Cancel" at bounding box center [26, 15] width 27 height 13
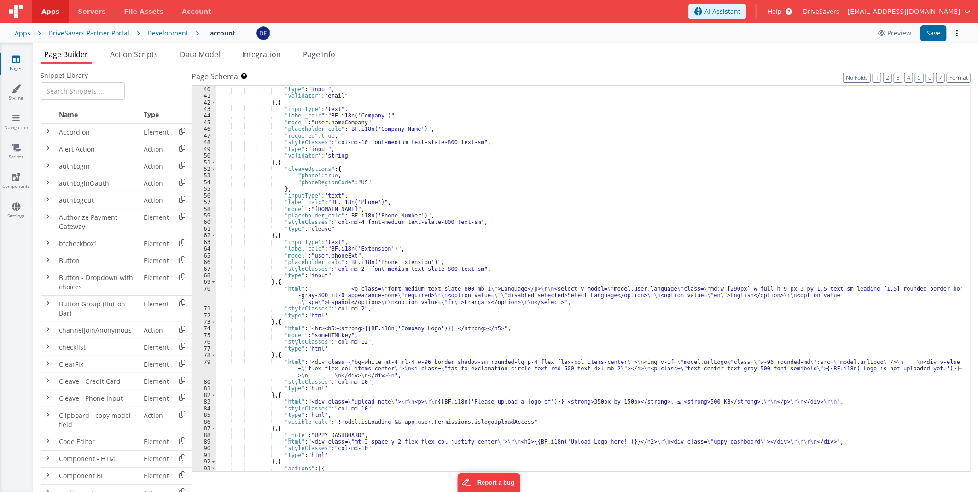
scroll to position [235, 0]
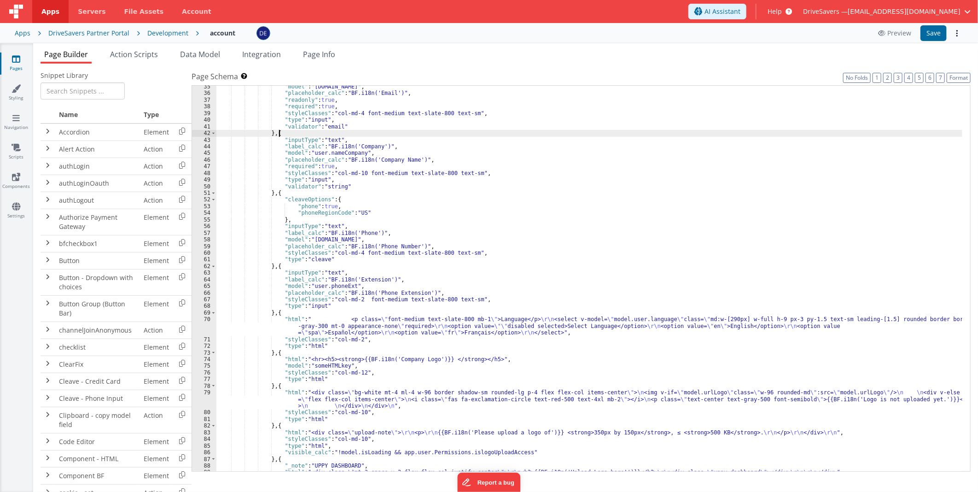
click at [765, 136] on div ""model" : "[DOMAIN_NAME]" , "placeholder_calc" : "BF.i18n('Email')" , "readonly…" at bounding box center [589, 282] width 746 height 399
click at [934, 93] on span at bounding box center [928, 93] width 11 height 12
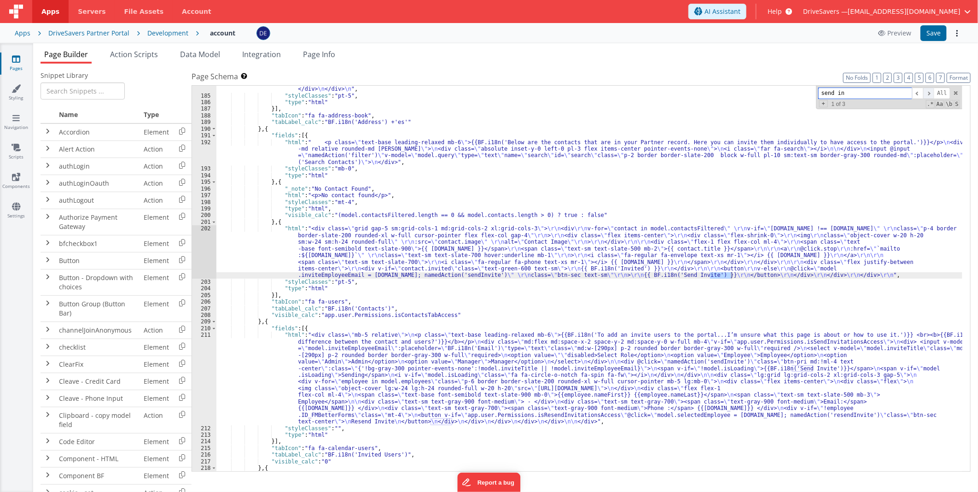
scroll to position [1283, 0]
click at [934, 93] on span at bounding box center [928, 93] width 11 height 12
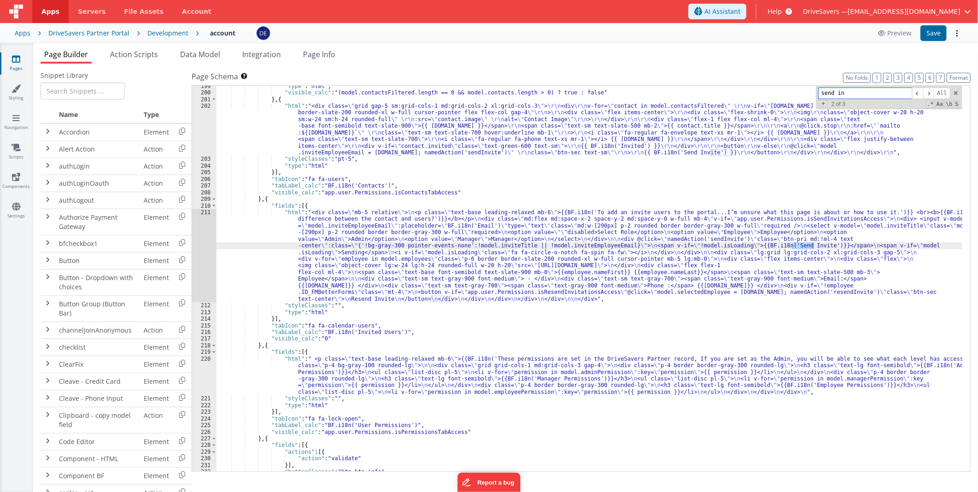
scroll to position [1406, 0]
click at [361, 186] on div ""type" : "html" , "visible_calc" : "(model.contactsFiltered.length == 0 && mode…" at bounding box center [589, 282] width 746 height 399
type input "Contacts"
click at [930, 91] on span at bounding box center [928, 93] width 11 height 12
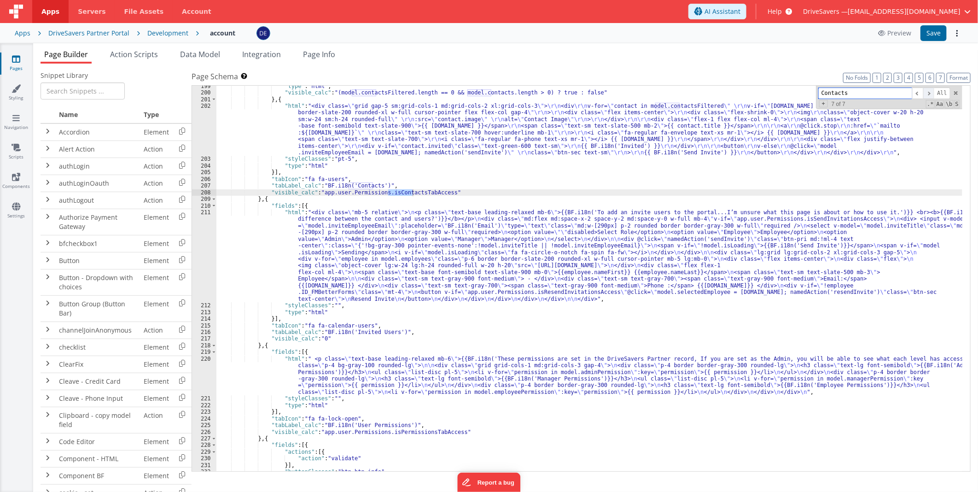
click at [930, 91] on span at bounding box center [928, 93] width 11 height 12
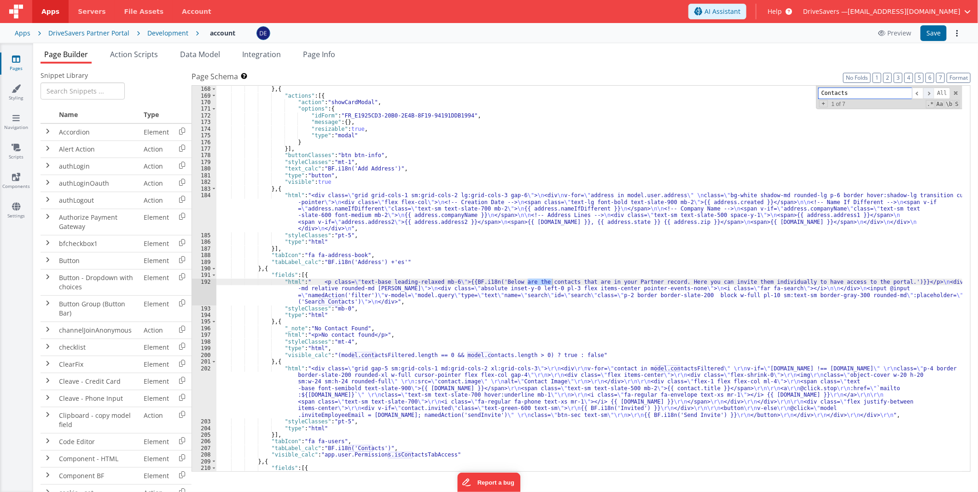
scroll to position [1144, 0]
click at [930, 91] on span at bounding box center [928, 93] width 11 height 12
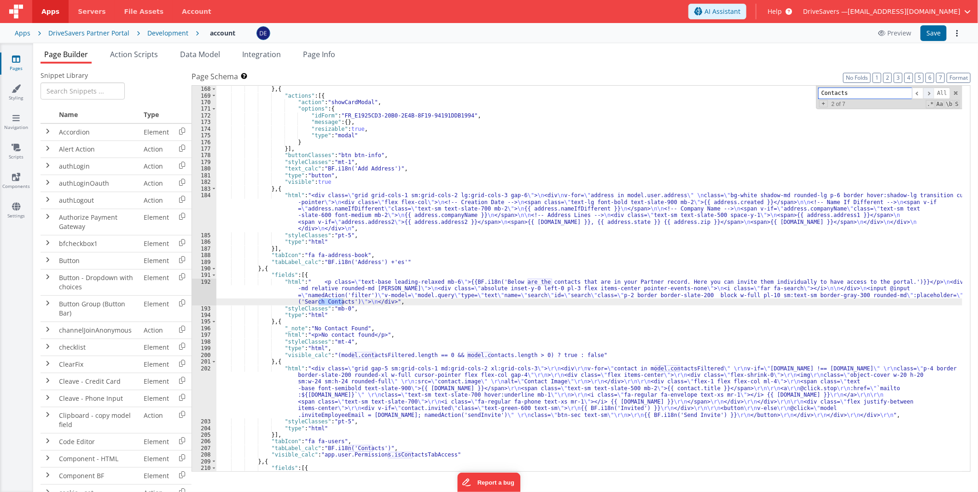
click at [930, 91] on span at bounding box center [928, 93] width 11 height 12
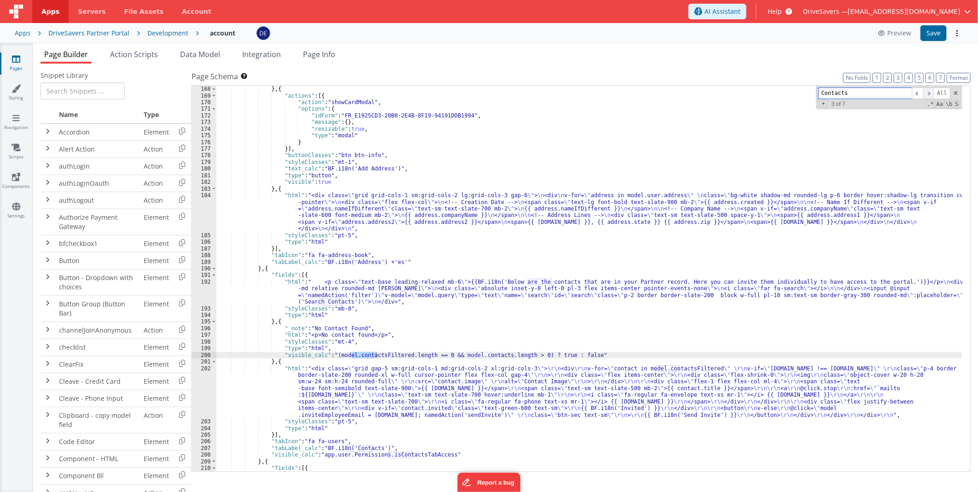
click at [930, 91] on span at bounding box center [928, 93] width 11 height 12
click at [399, 410] on div ""visible_calc" : "(model.user.address.length == 0 && model.user.address.length …" at bounding box center [589, 322] width 746 height 486
click at [274, 270] on div ""visible_calc" : "(model.user.address.length == 0 && model.user.address.length …" at bounding box center [589, 322] width 746 height 486
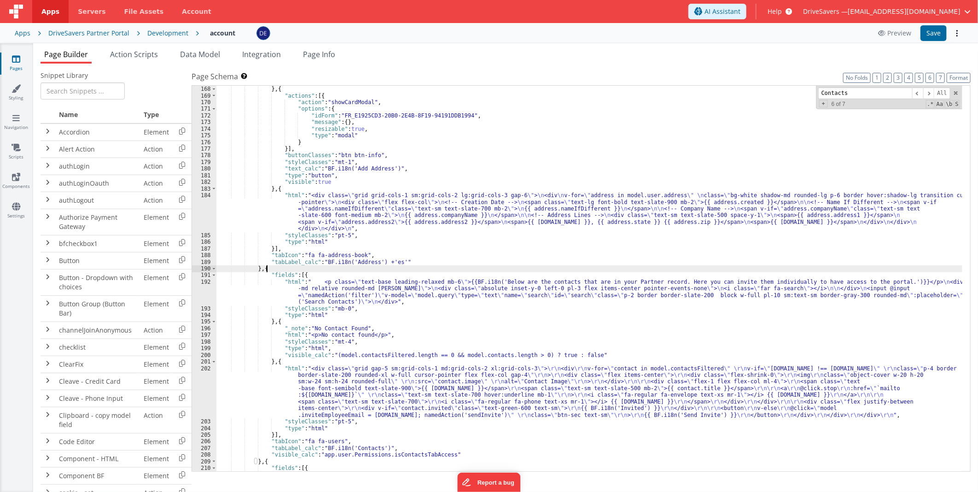
scroll to position [1205, 0]
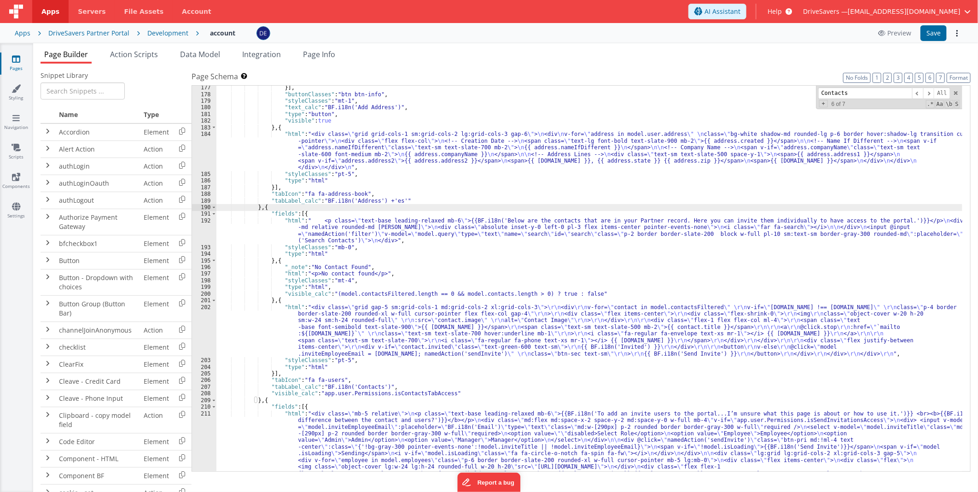
click at [399, 329] on div "}] , "buttonClasses" : "btn btn-info" , "styleClasses" : "mt-1" , "text_calc" :…" at bounding box center [589, 327] width 746 height 486
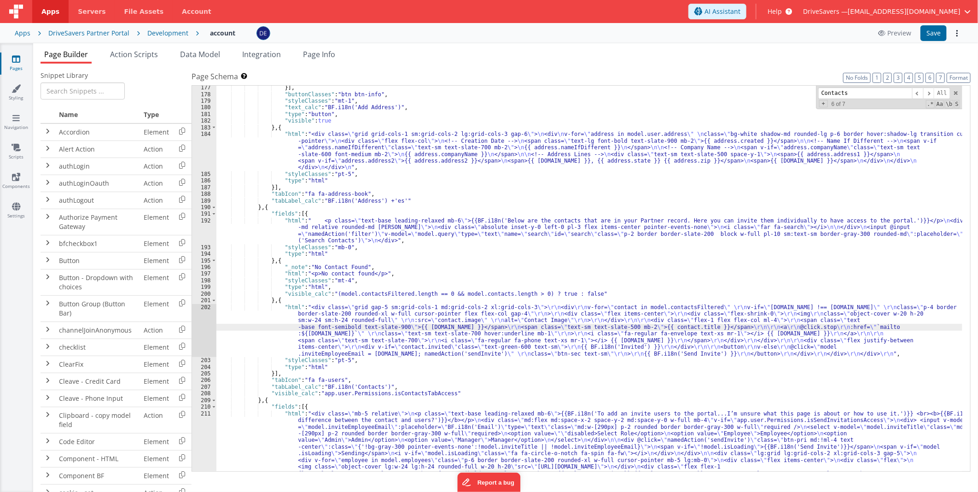
click at [209, 330] on div "202" at bounding box center [204, 330] width 24 height 53
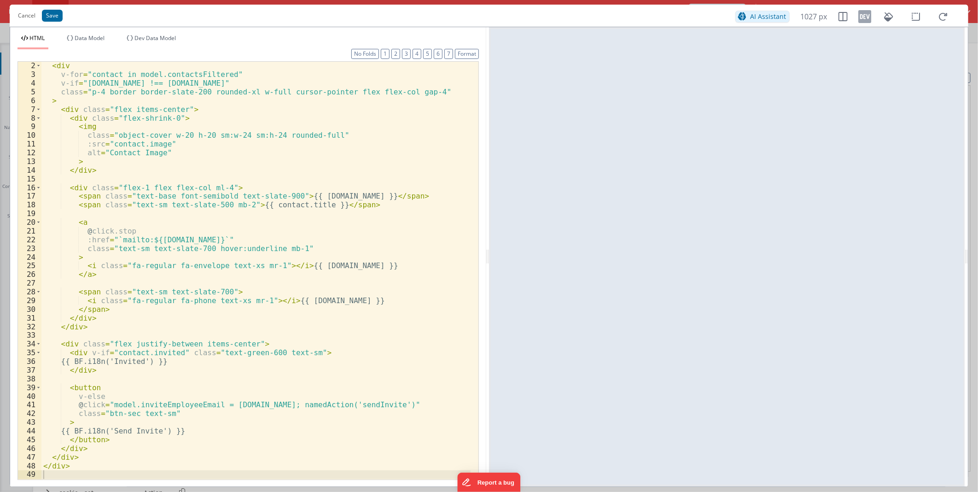
scroll to position [0, 0]
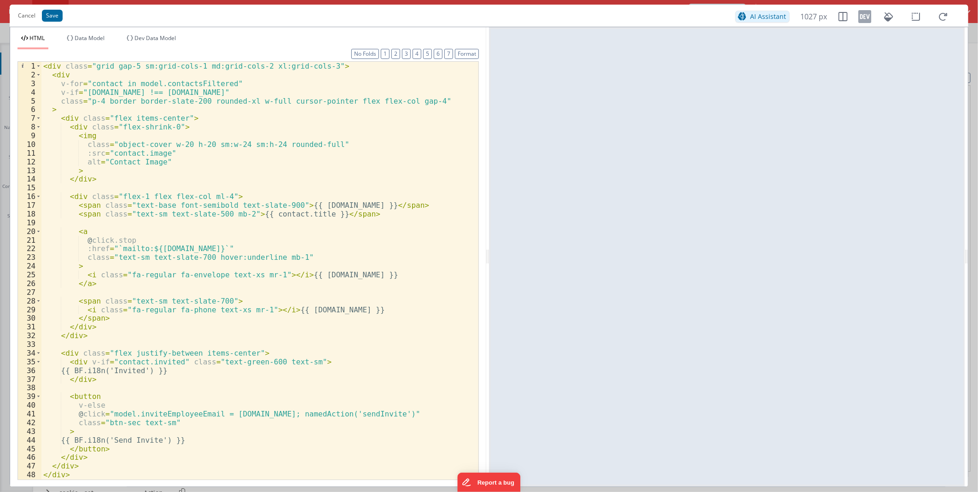
click at [95, 83] on div "< div class = "grid gap-5 sm:grid-cols-1 md:grid-cols-2 xl:grid-cols-3" > < div…" at bounding box center [255, 279] width 429 height 435
